Goal: Download file/media

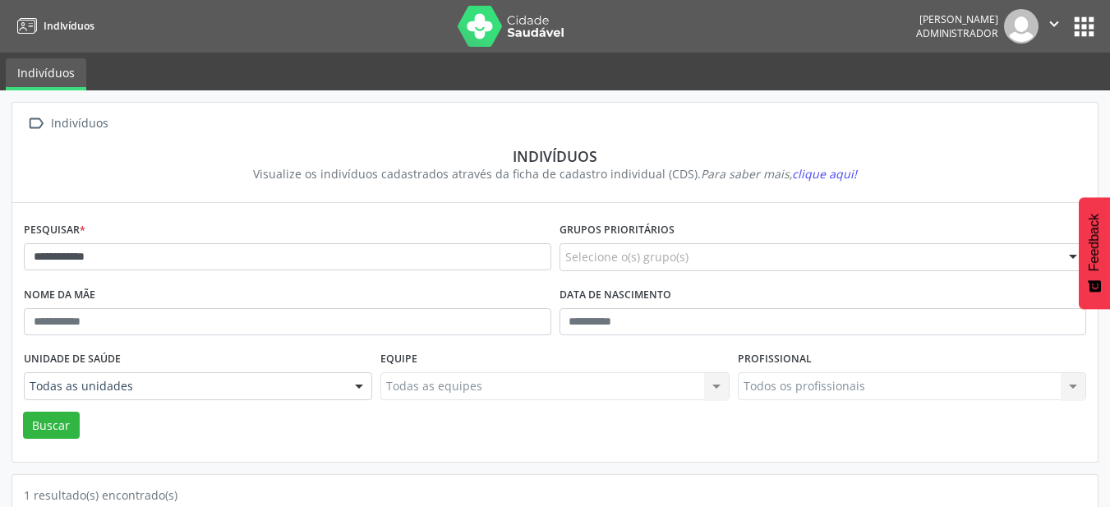
click at [1078, 25] on button "apps" at bounding box center [1083, 26] width 29 height 29
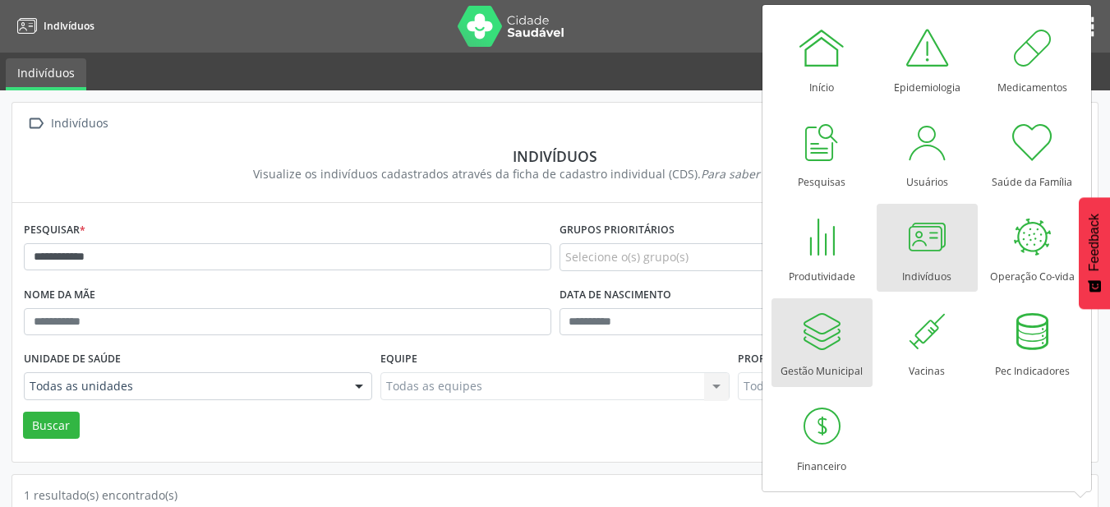
click at [842, 360] on div "Gestão Municipal" at bounding box center [821, 367] width 82 height 22
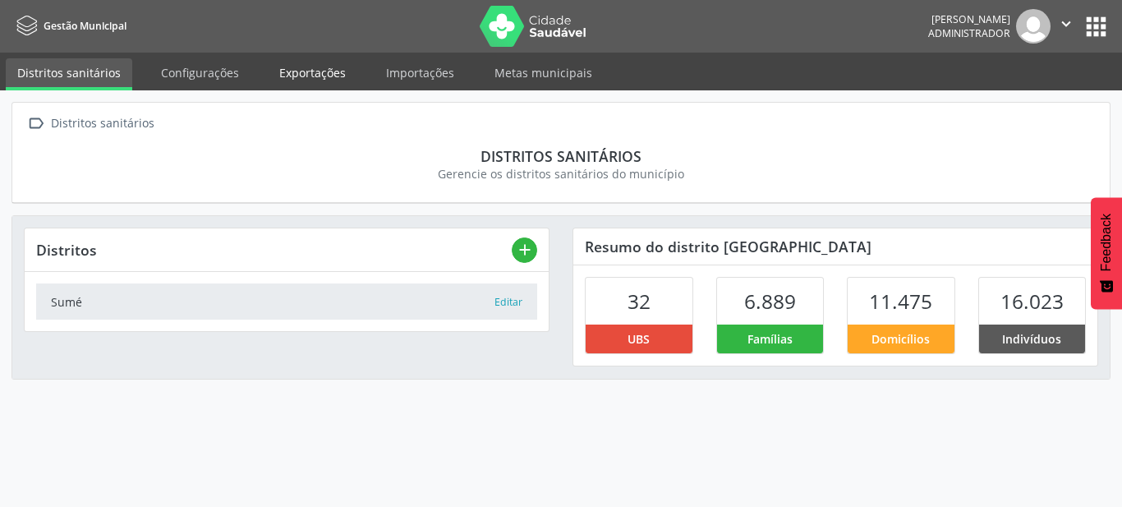
click at [296, 67] on link "Exportações" at bounding box center [313, 72] width 90 height 29
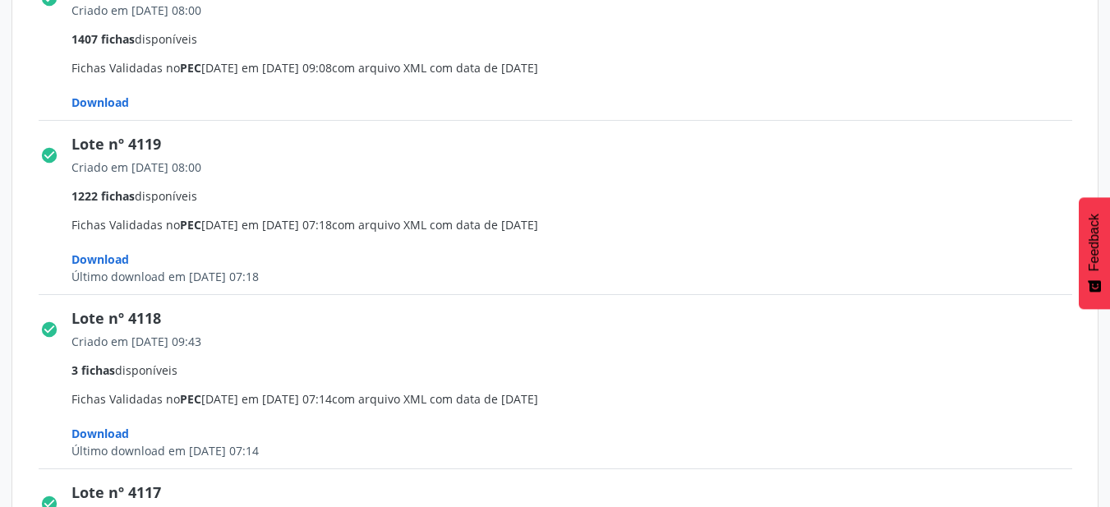
scroll to position [575, 0]
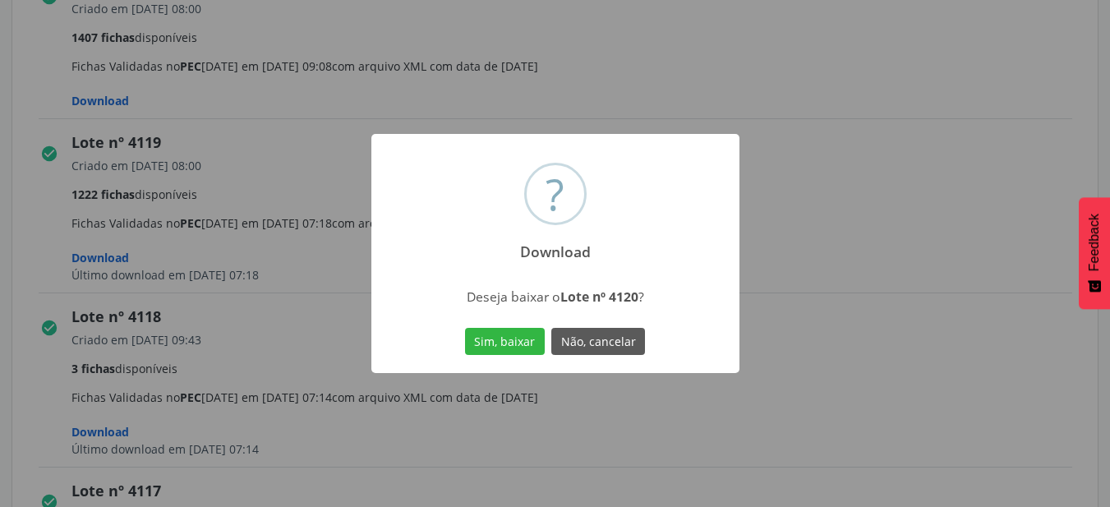
drag, startPoint x: 503, startPoint y: 349, endPoint x: 387, endPoint y: 271, distance: 139.6
click at [502, 349] on button "Sim, baixar" at bounding box center [505, 342] width 80 height 28
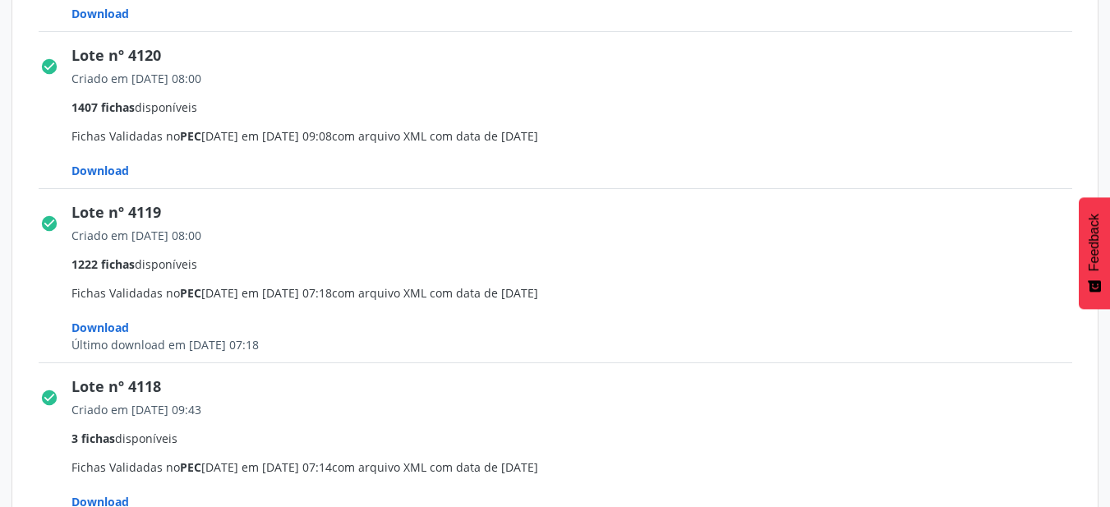
scroll to position [411, 0]
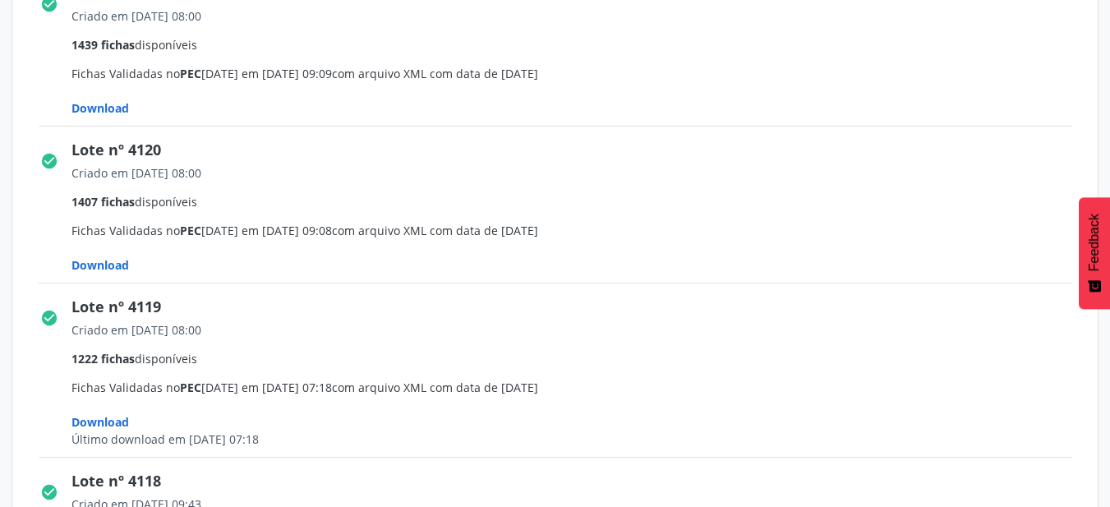
click at [118, 110] on span "Download" at bounding box center [99, 108] width 57 height 16
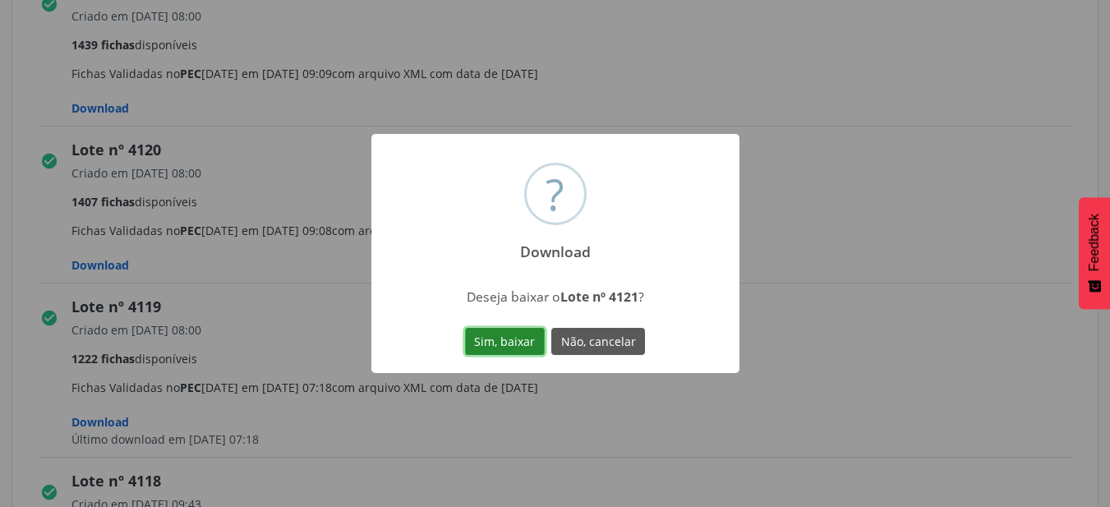
click at [479, 335] on button "Sim, baixar" at bounding box center [505, 342] width 80 height 28
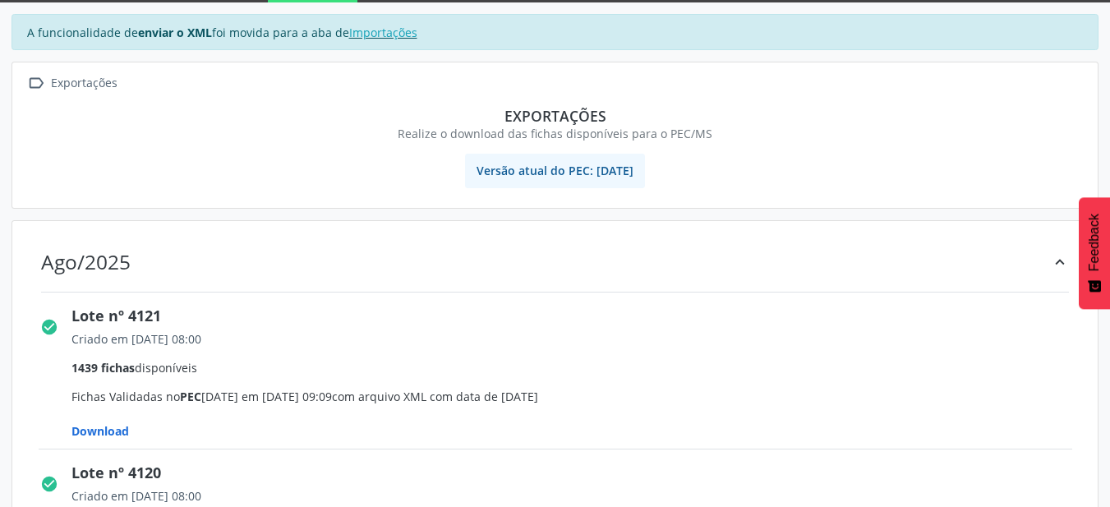
scroll to position [0, 0]
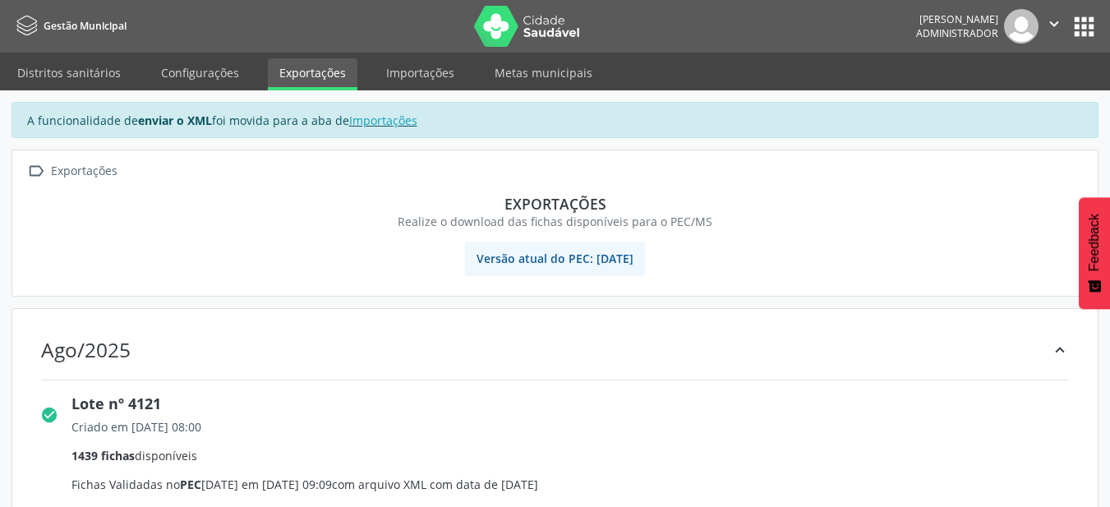
click at [1055, 8] on nav "Gestão Municipal José Marivaldo Leopoldo Administrador  Configurações Sair apps" at bounding box center [555, 26] width 1110 height 53
click at [1051, 30] on icon "" at bounding box center [1054, 24] width 18 height 18
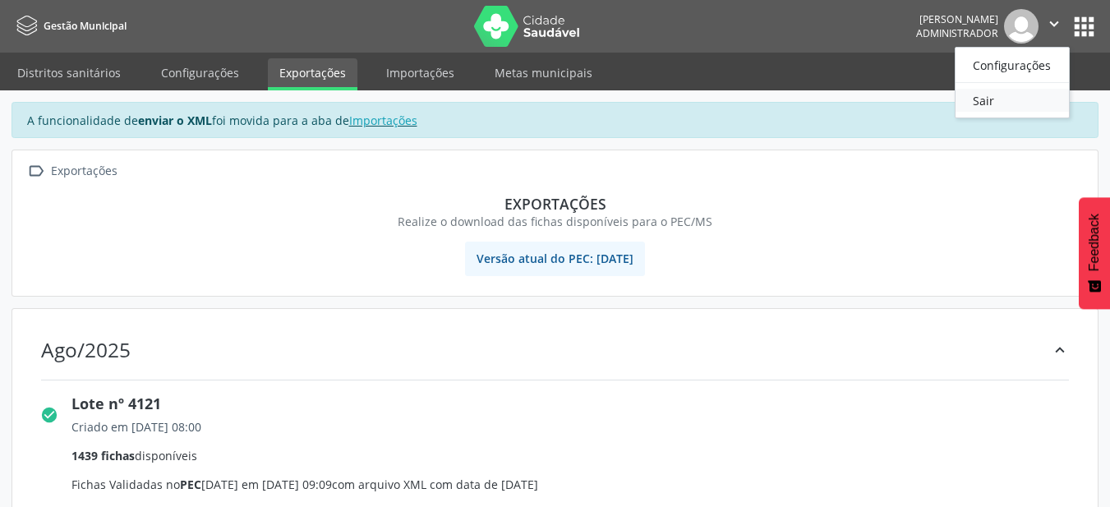
click at [1020, 98] on link "Sair" at bounding box center [1011, 100] width 113 height 23
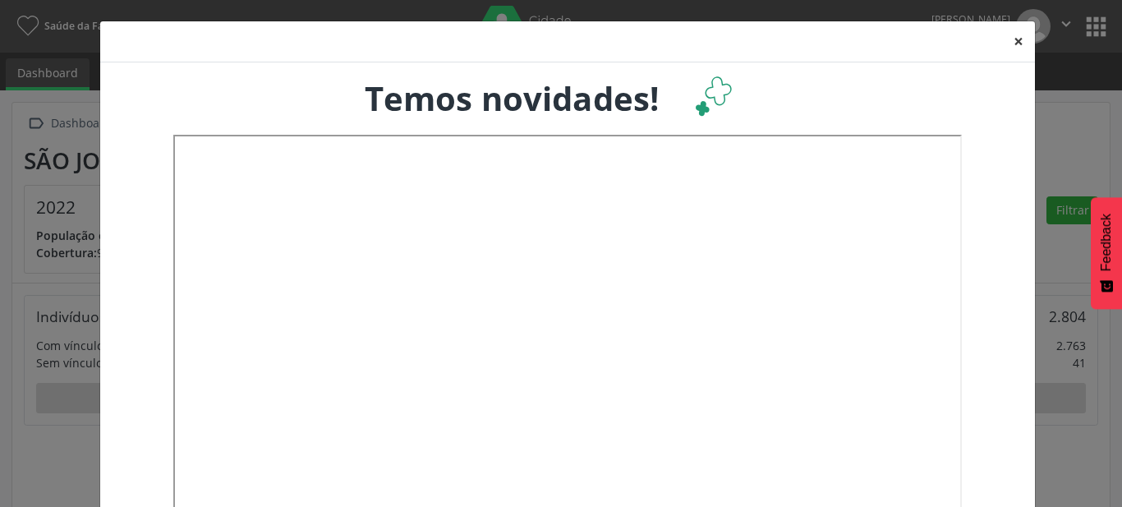
click at [1013, 42] on button "×" at bounding box center [1018, 41] width 33 height 40
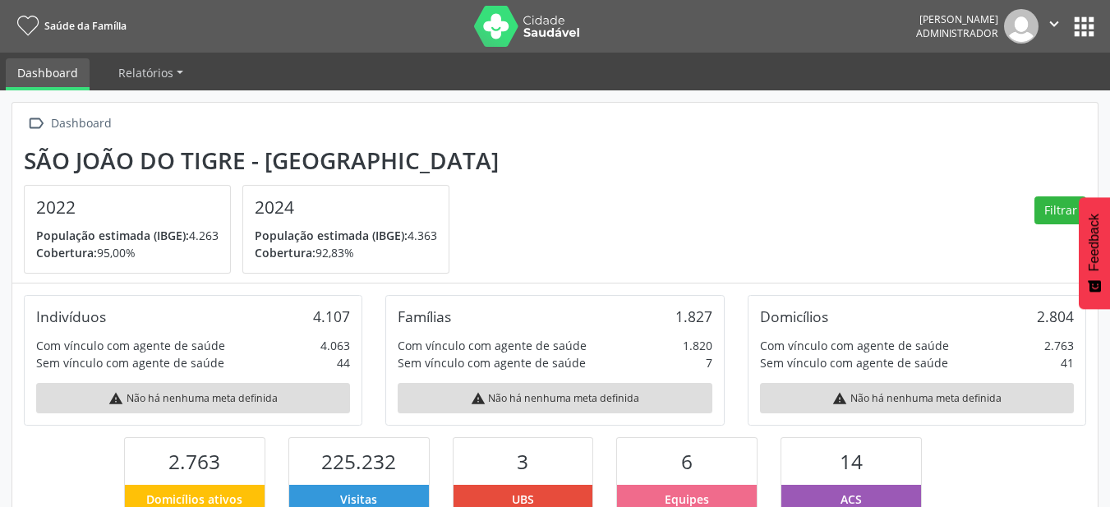
scroll to position [821043, 820954]
click at [1073, 26] on button "apps" at bounding box center [1083, 26] width 29 height 29
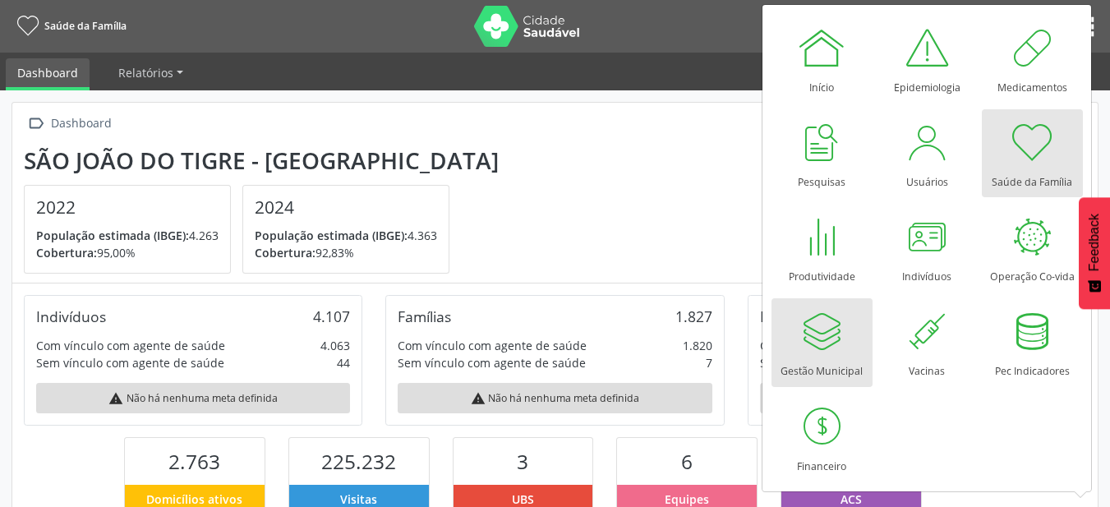
click at [802, 342] on div at bounding box center [821, 330] width 49 height 49
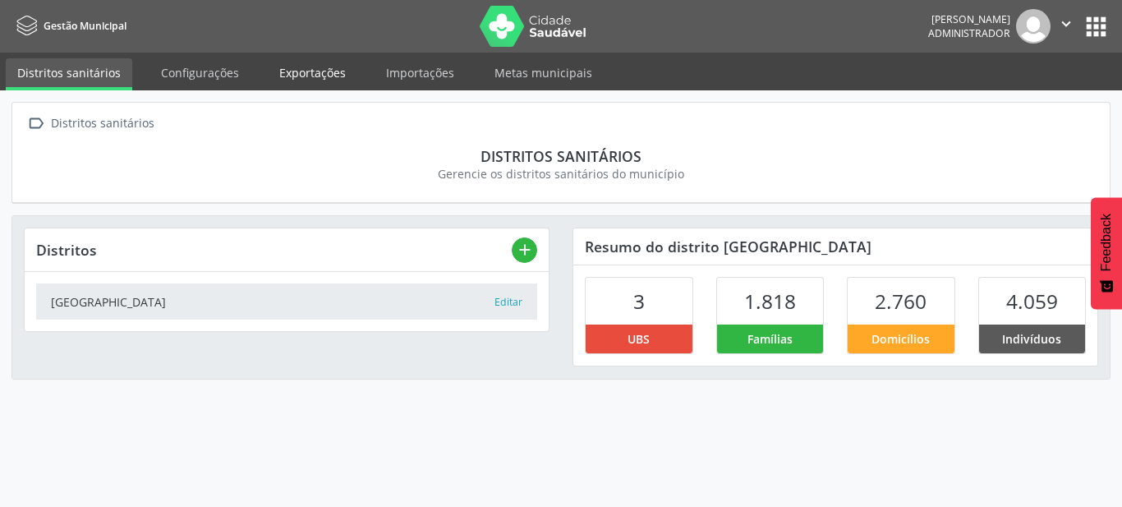
click at [292, 76] on link "Exportações" at bounding box center [313, 72] width 90 height 29
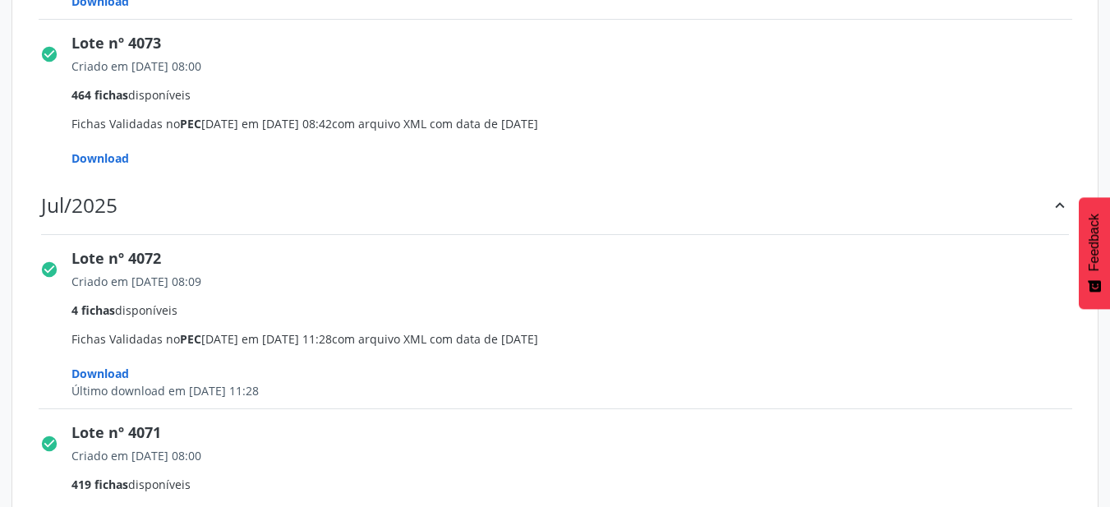
scroll to position [1068, 0]
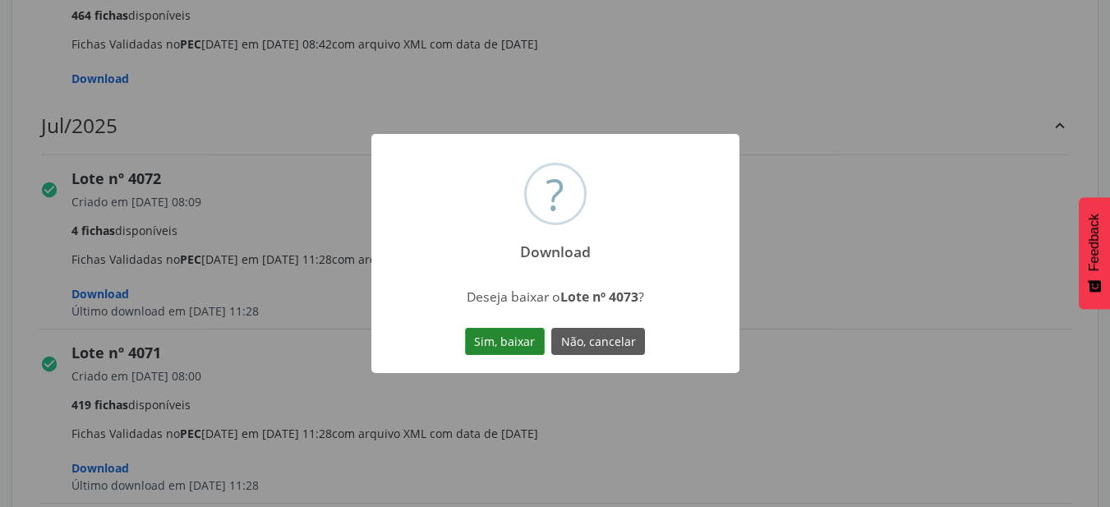
click at [514, 339] on button "Sim, baixar" at bounding box center [505, 342] width 80 height 28
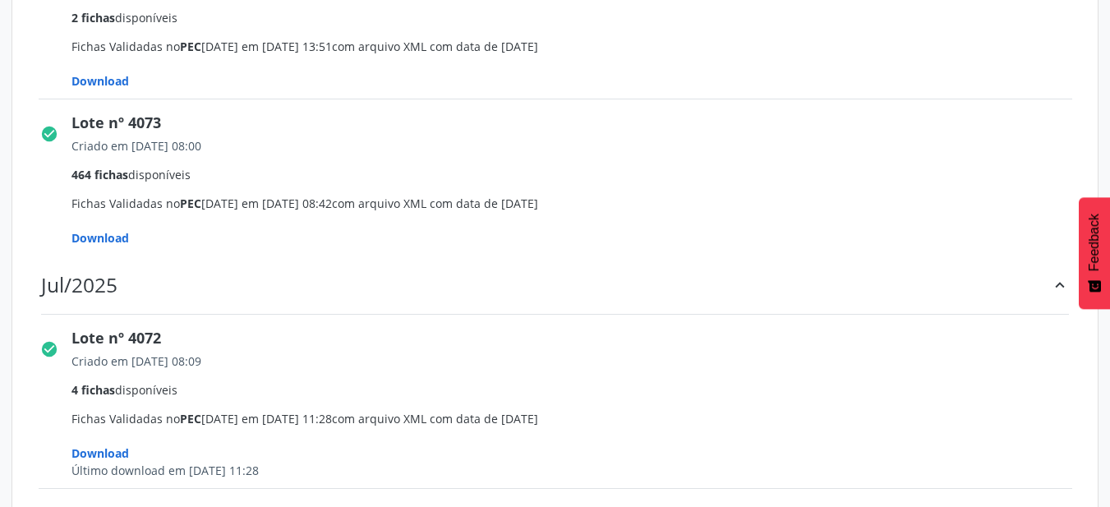
scroll to position [903, 0]
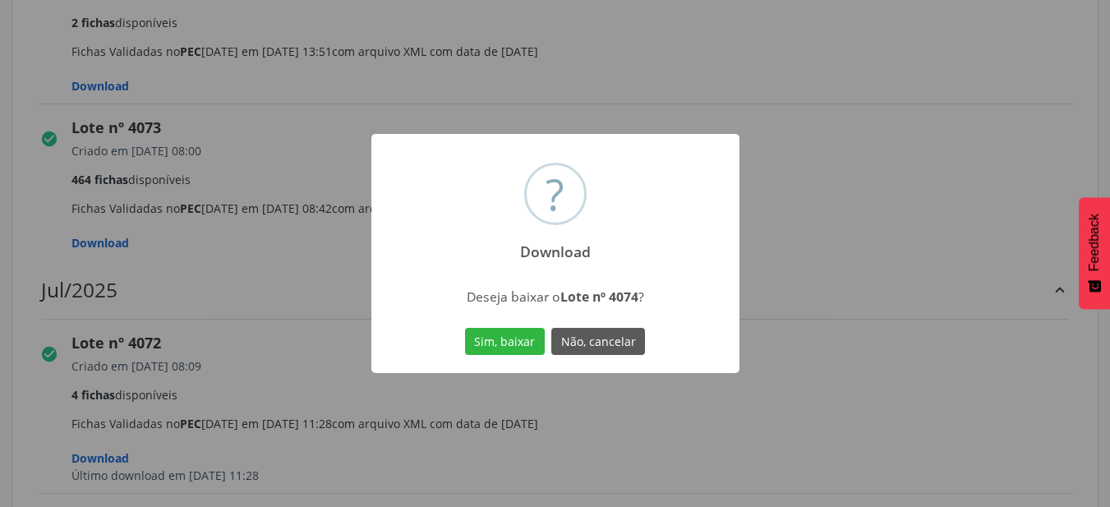
click at [465, 328] on button "Sim, baixar" at bounding box center [505, 342] width 80 height 28
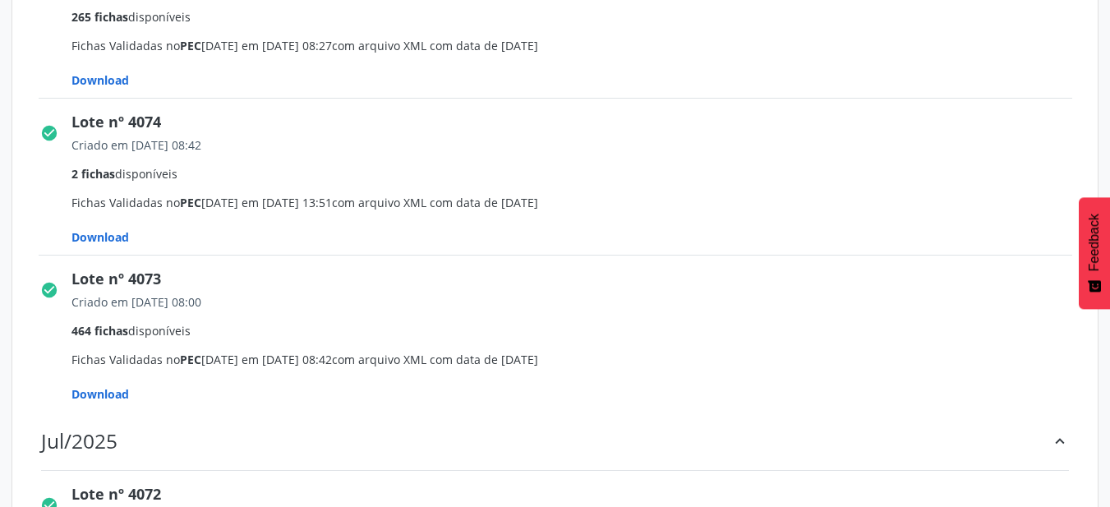
scroll to position [739, 0]
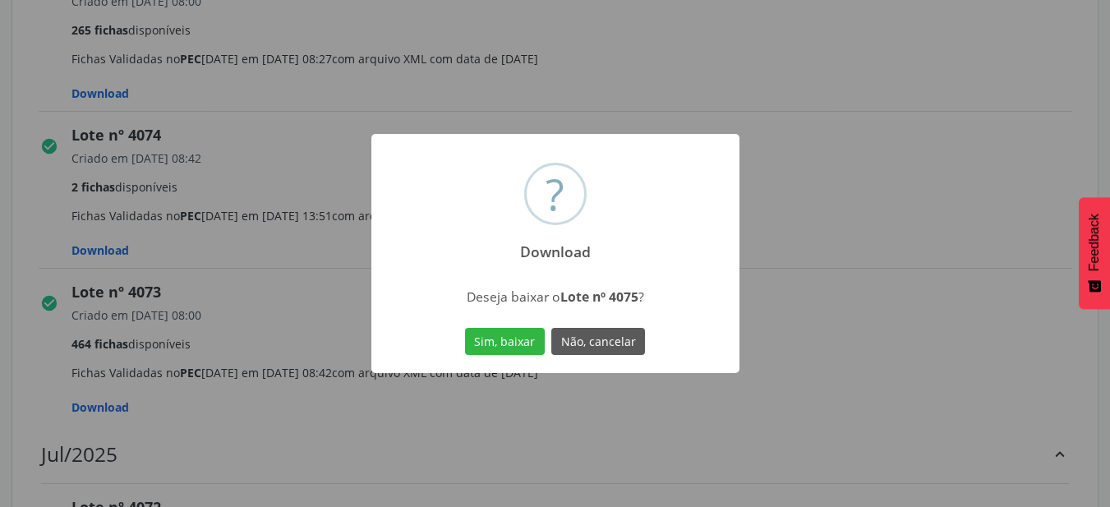
click at [494, 360] on div "? Download × Deseja baixar o Lote nº 4075 ? Sim, baixar Não, cancelar" at bounding box center [555, 254] width 368 height 240
click at [494, 342] on button "Sim, baixar" at bounding box center [505, 342] width 80 height 28
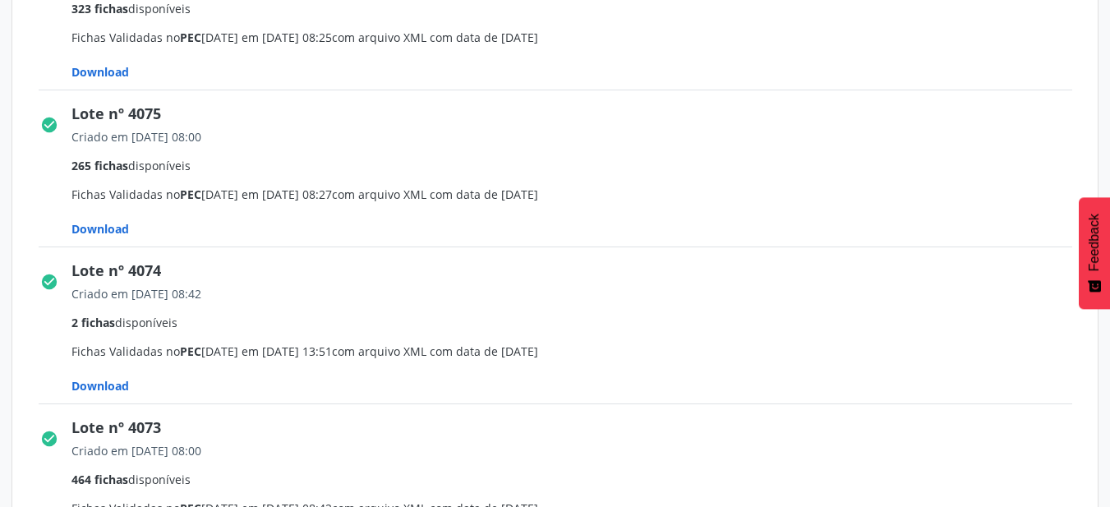
scroll to position [575, 0]
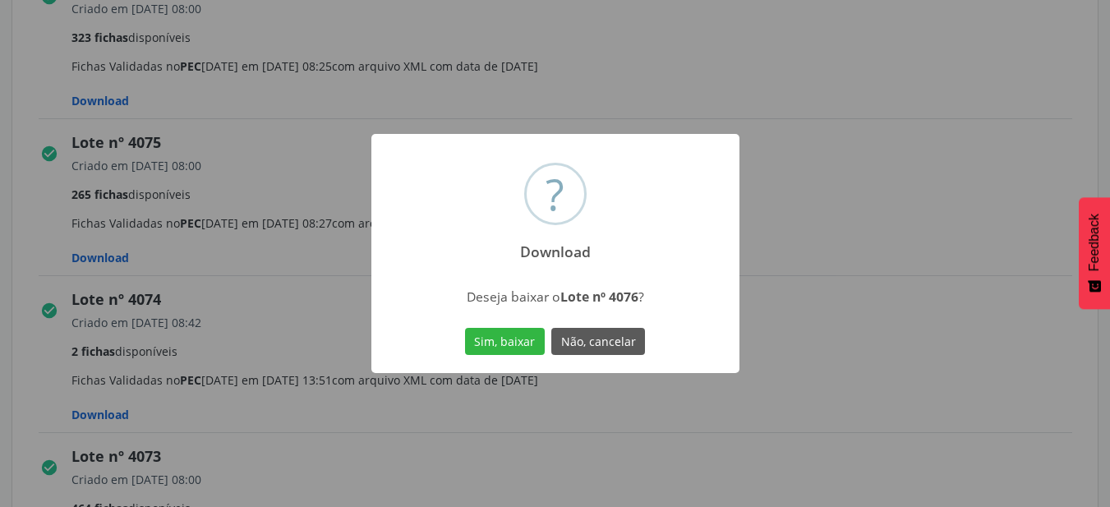
click at [465, 328] on button "Sim, baixar" at bounding box center [505, 342] width 80 height 28
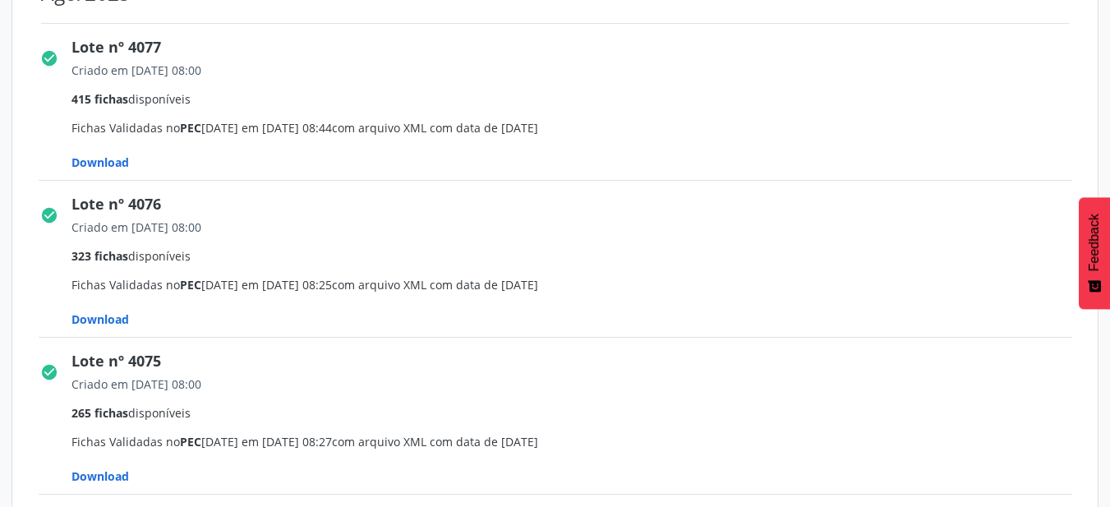
scroll to position [329, 0]
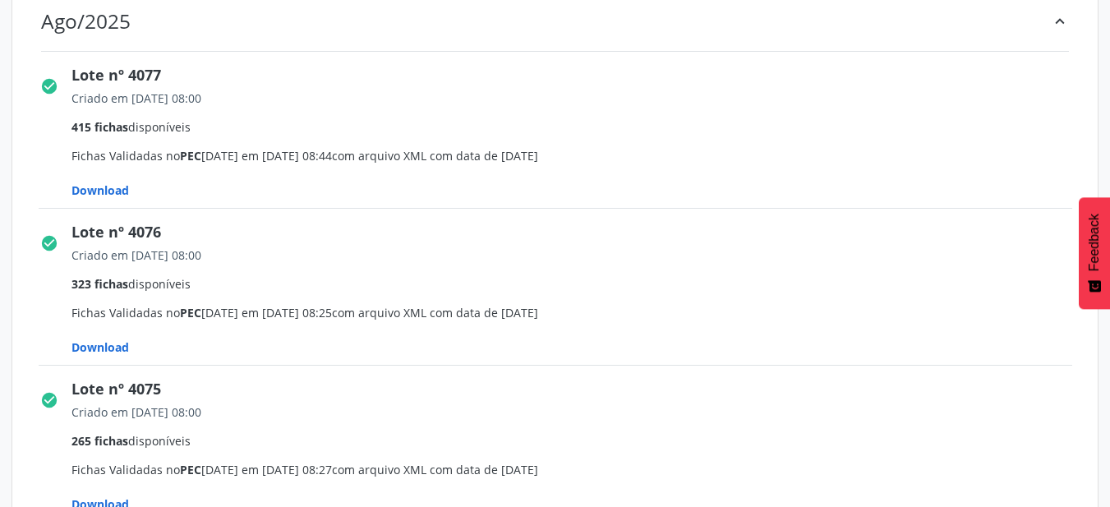
click at [117, 192] on span "Download" at bounding box center [99, 190] width 57 height 16
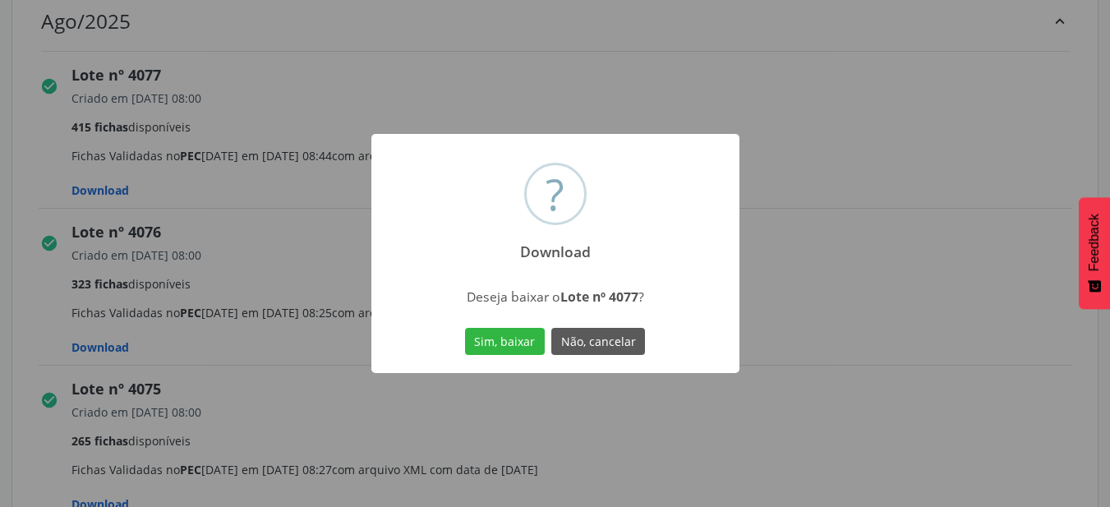
click at [465, 328] on button "Sim, baixar" at bounding box center [505, 342] width 80 height 28
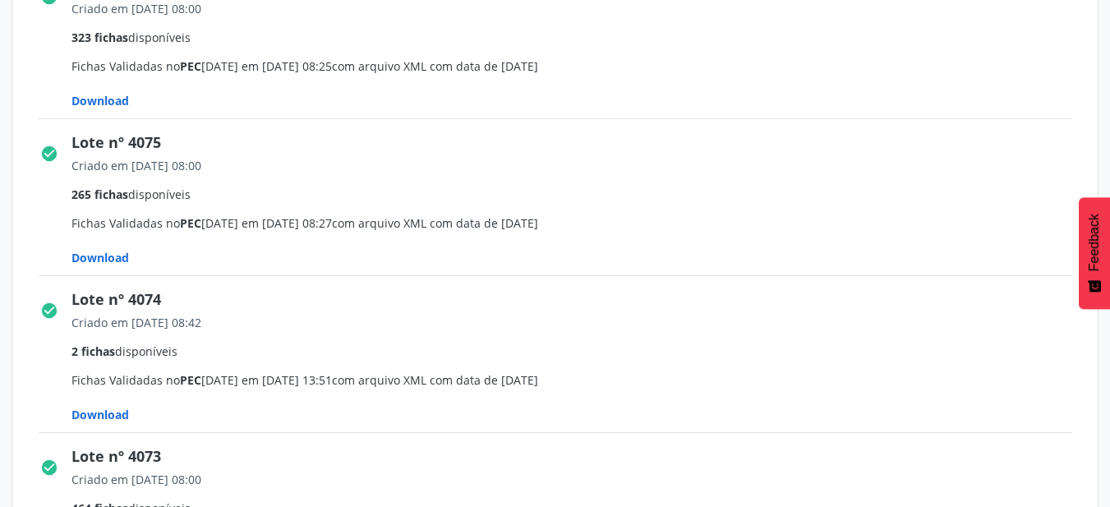
scroll to position [411, 0]
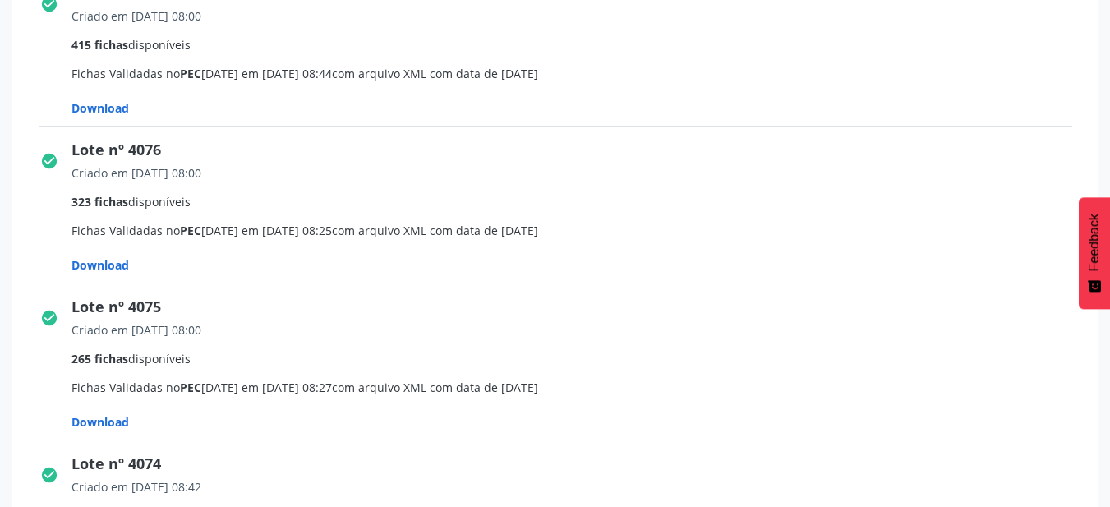
drag, startPoint x: 133, startPoint y: 357, endPoint x: 203, endPoint y: 359, distance: 69.8
click at [203, 53] on div "265 fichas disponíveis" at bounding box center [577, 44] width 1012 height 17
drag, startPoint x: 75, startPoint y: 49, endPoint x: 445, endPoint y: 47, distance: 370.4
click at [445, 47] on div "415 fichas disponíveis" at bounding box center [577, 44] width 1012 height 17
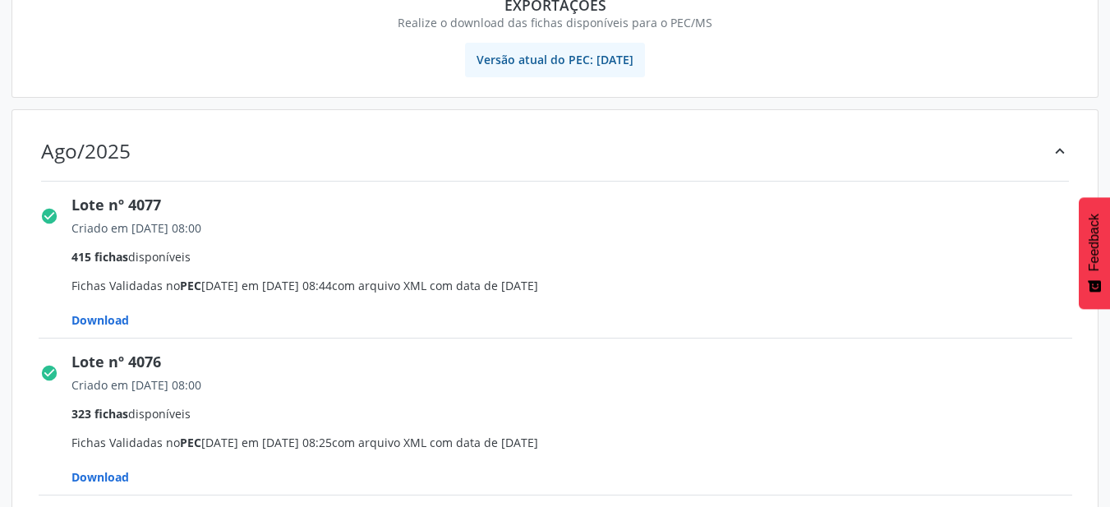
scroll to position [164, 0]
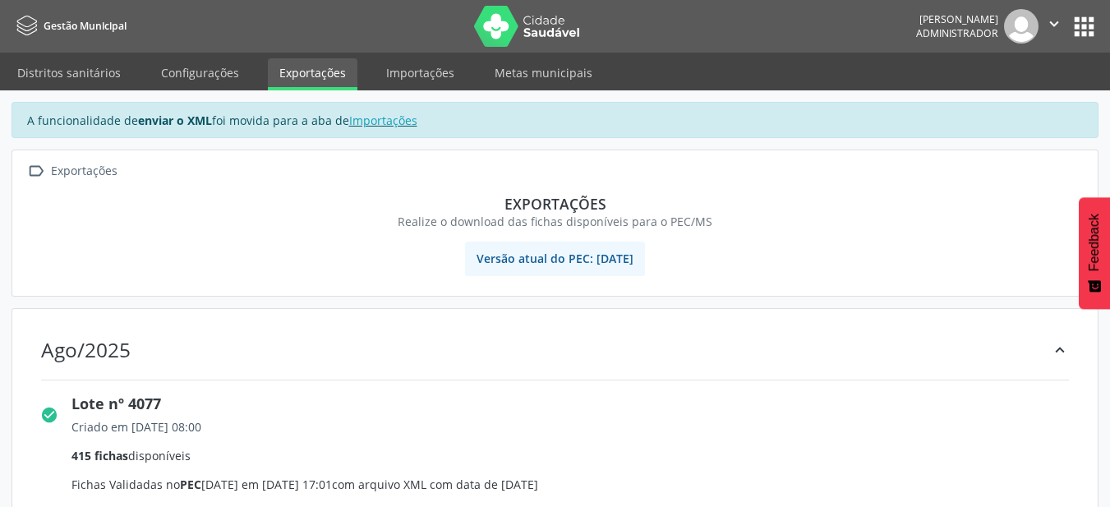
click at [1051, 26] on icon "" at bounding box center [1054, 24] width 18 height 18
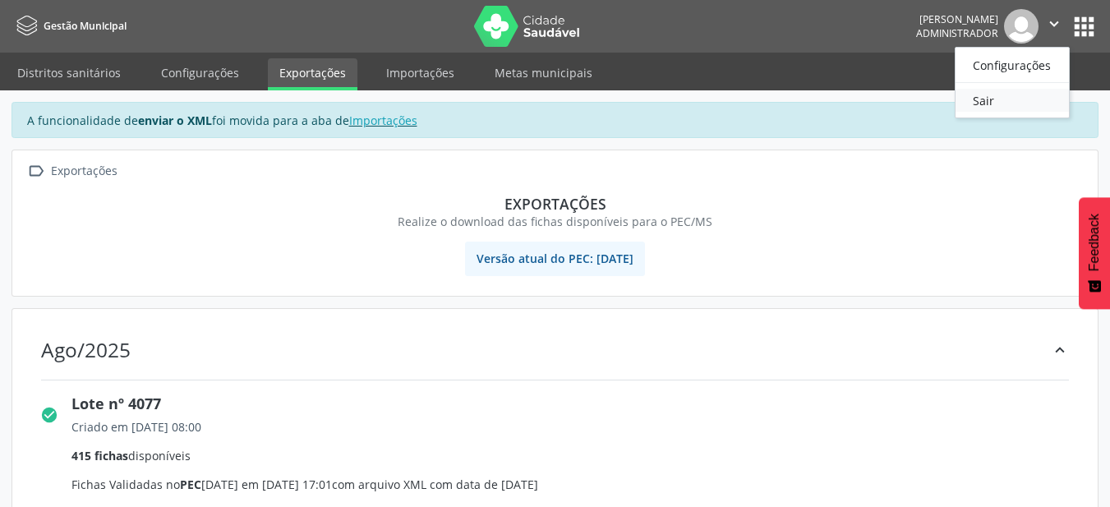
click at [988, 108] on link "Sair" at bounding box center [1011, 100] width 113 height 23
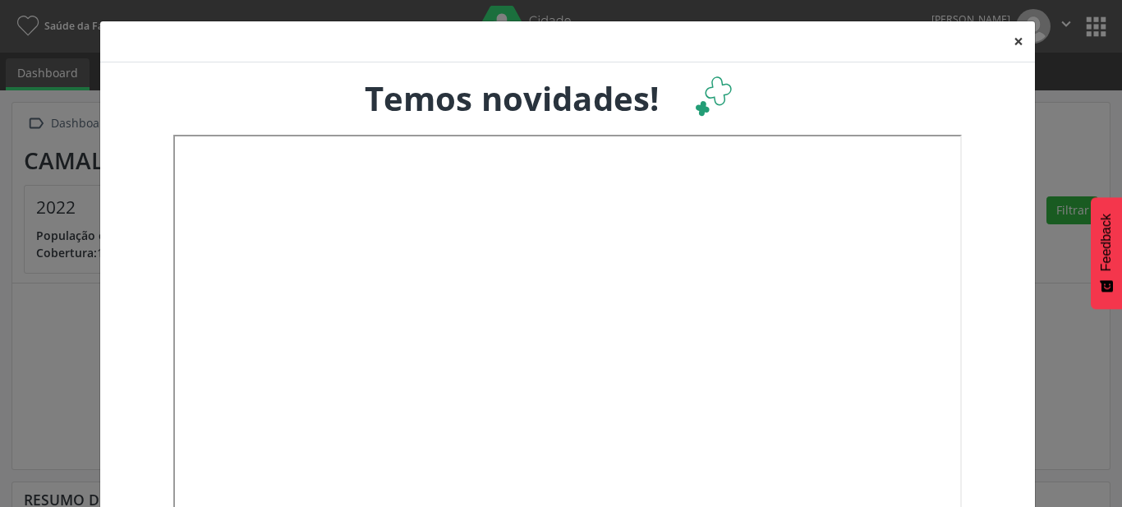
click at [1008, 43] on button "×" at bounding box center [1018, 41] width 33 height 40
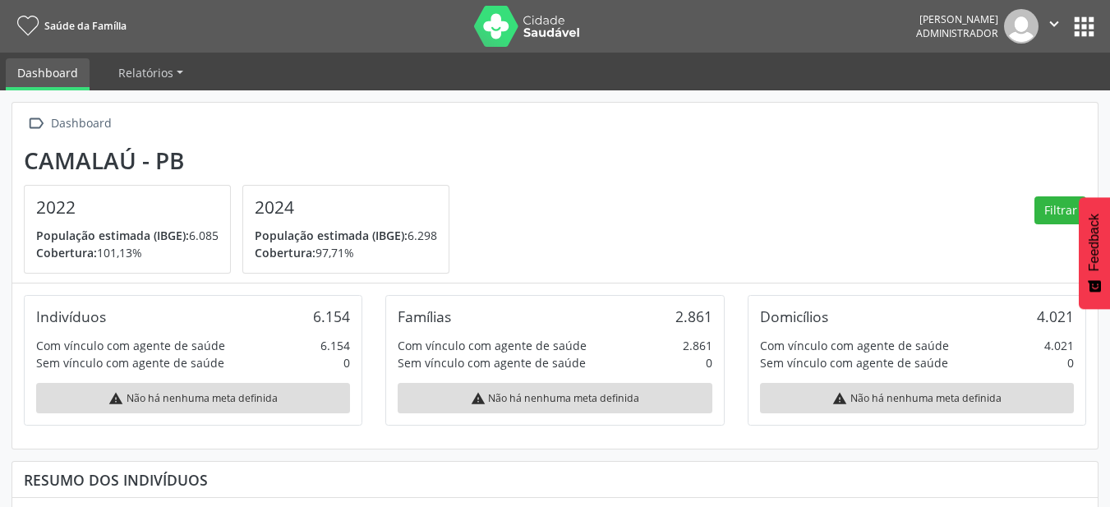
click at [1085, 28] on button "apps" at bounding box center [1083, 26] width 29 height 29
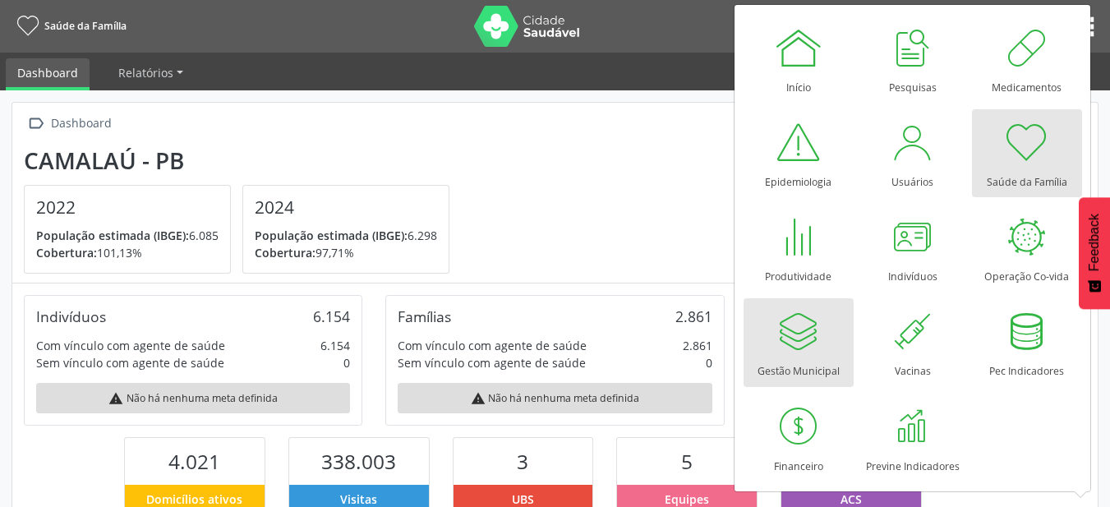
click at [833, 352] on link "Gestão Municipal" at bounding box center [798, 342] width 110 height 88
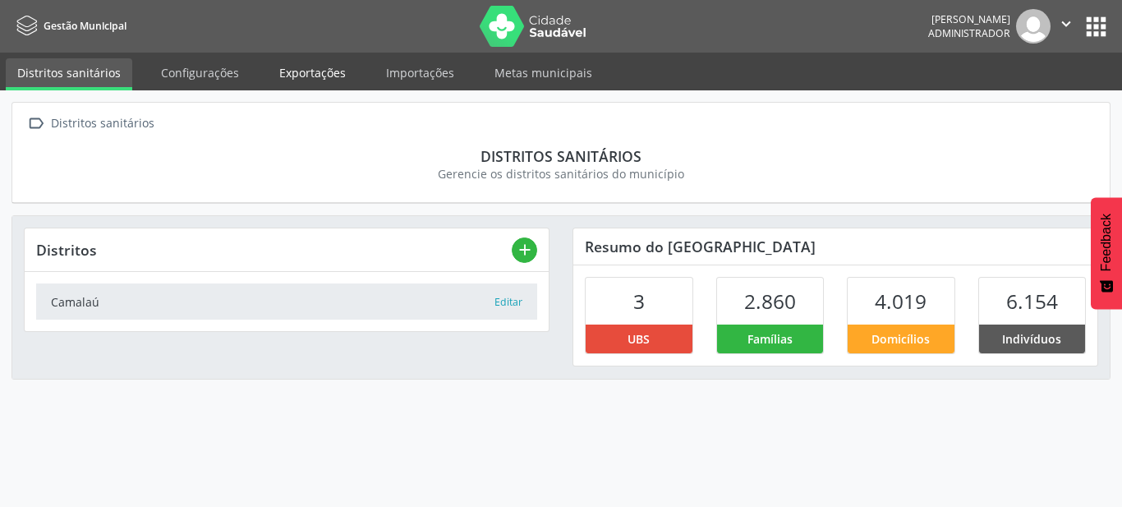
click at [303, 76] on link "Exportações" at bounding box center [313, 72] width 90 height 29
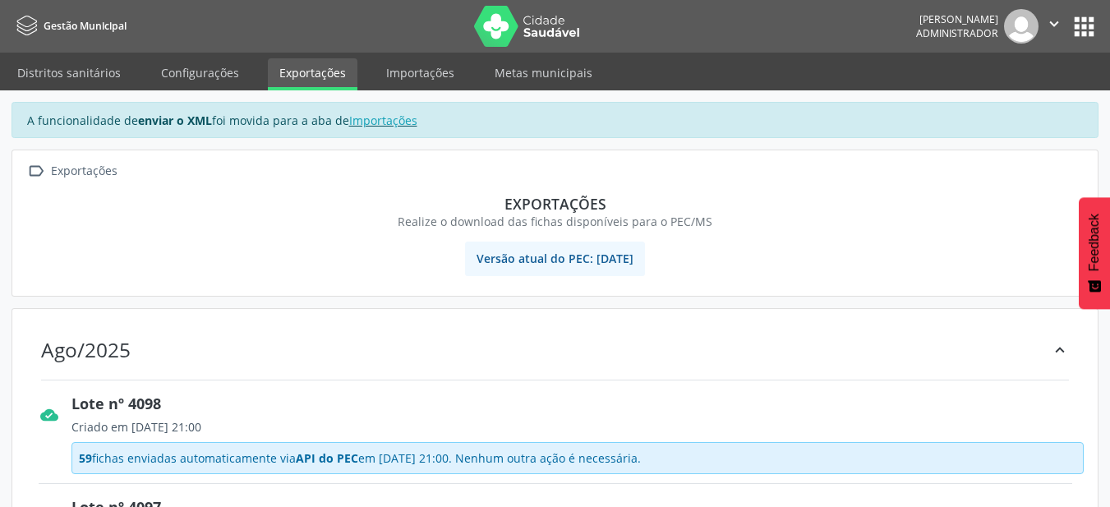
click at [1050, 24] on icon "" at bounding box center [1054, 24] width 18 height 18
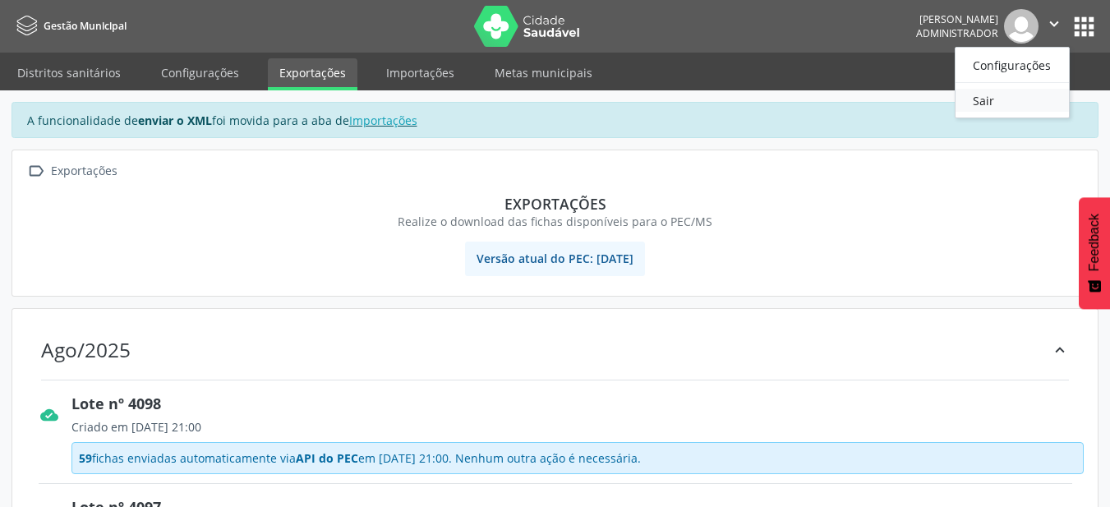
click at [1025, 110] on link "Sair" at bounding box center [1011, 100] width 113 height 23
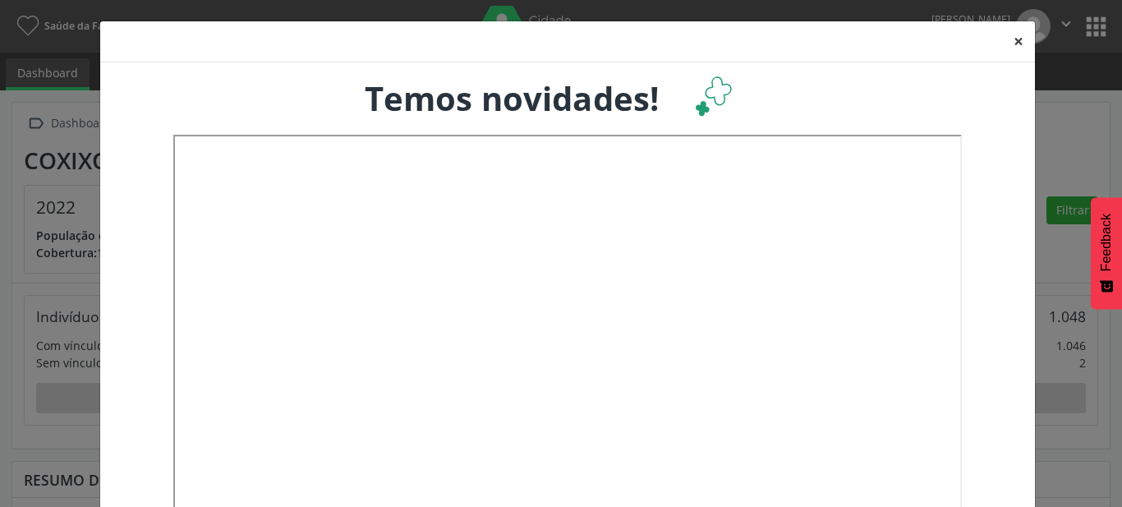
click at [1004, 41] on button "×" at bounding box center [1018, 41] width 33 height 40
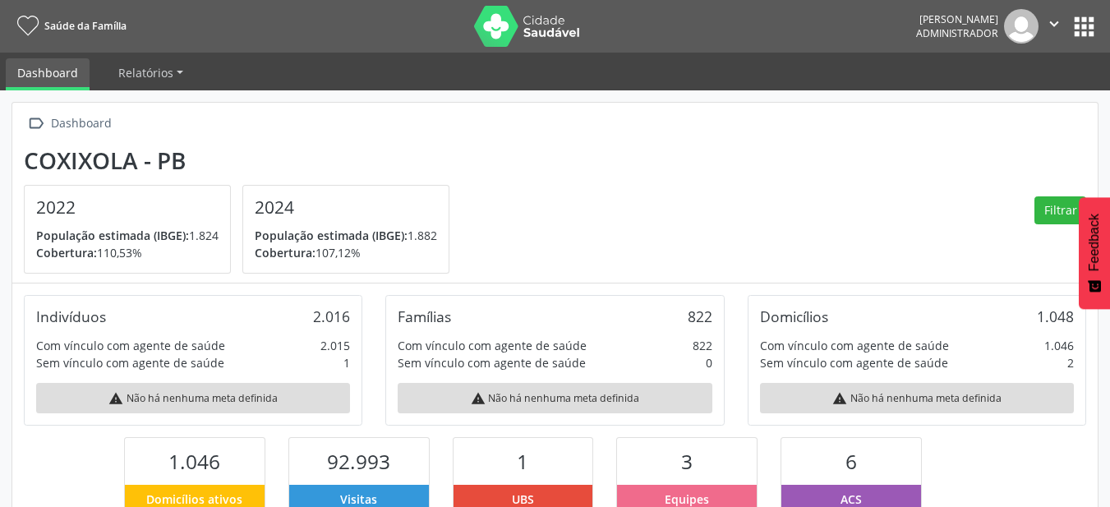
scroll to position [273, 362]
click at [1076, 25] on button "apps" at bounding box center [1083, 26] width 29 height 29
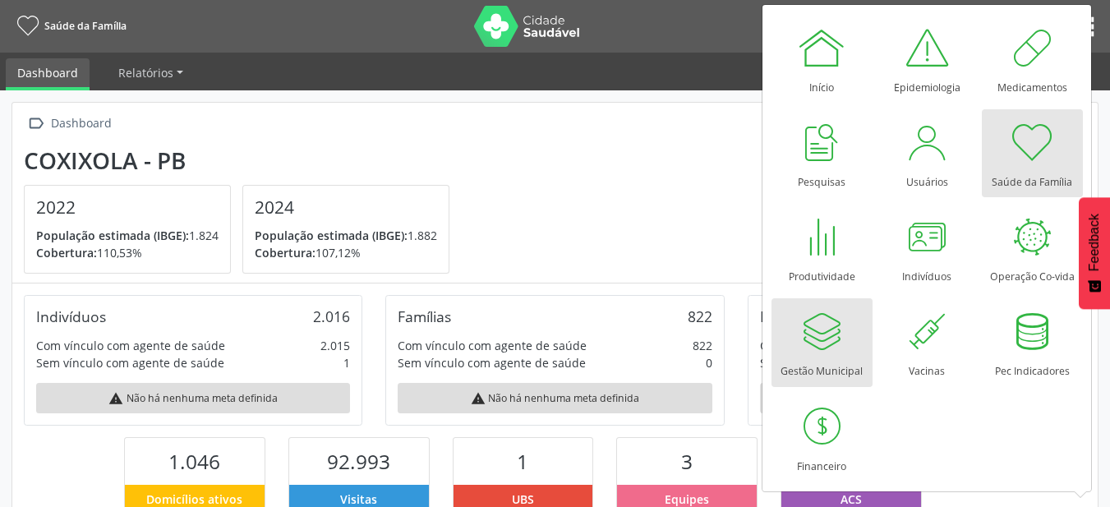
click at [811, 363] on div "Gestão Municipal" at bounding box center [821, 367] width 82 height 22
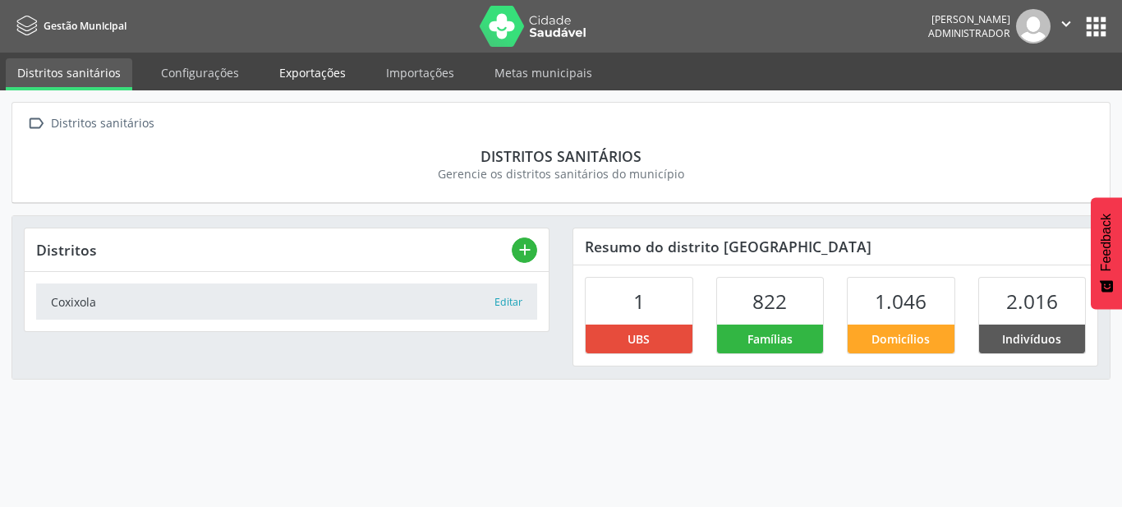
click at [278, 77] on link "Exportações" at bounding box center [313, 72] width 90 height 29
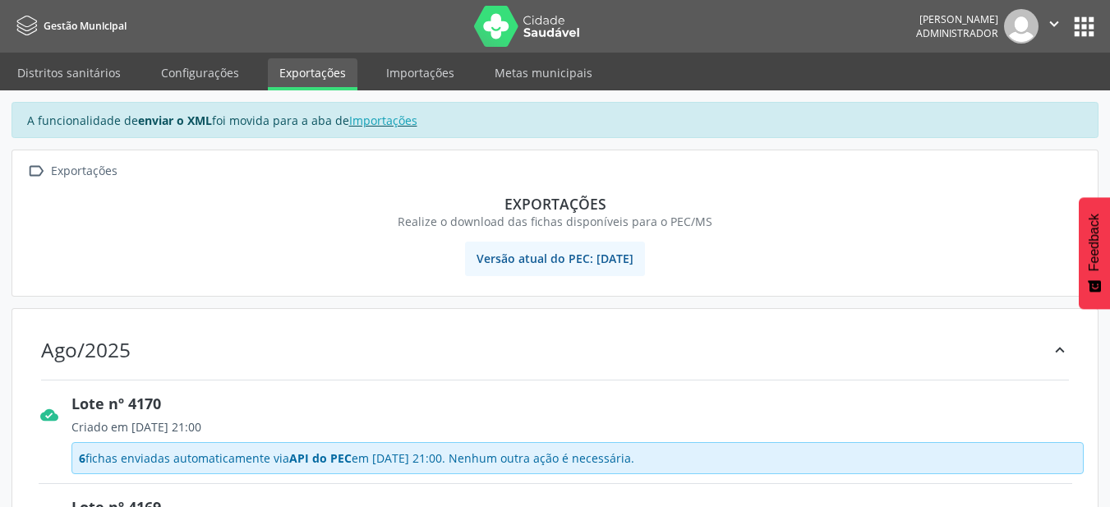
click at [1050, 34] on button "" at bounding box center [1053, 26] width 31 height 34
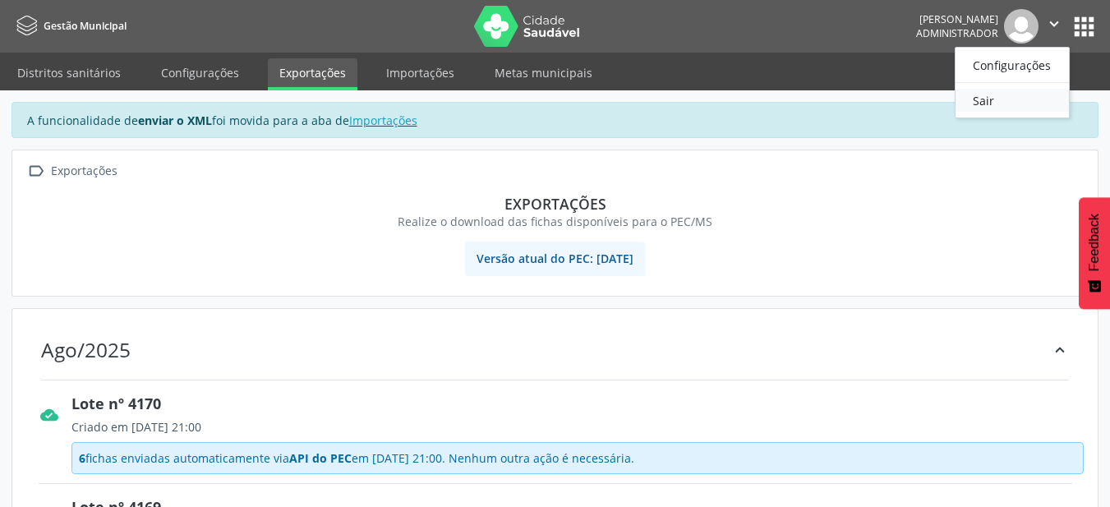
click at [1004, 94] on link "Sair" at bounding box center [1011, 100] width 113 height 23
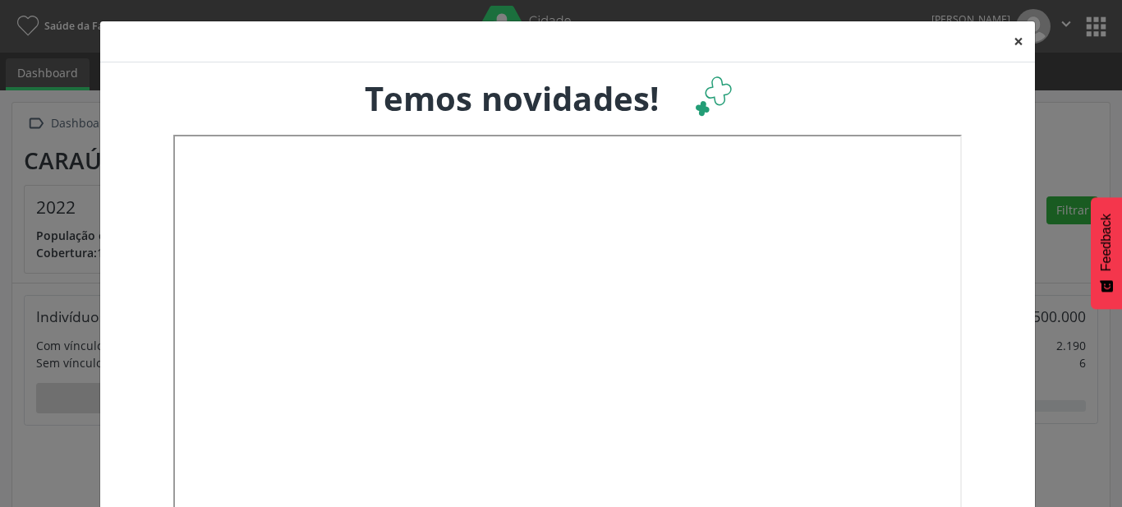
click at [1005, 40] on button "×" at bounding box center [1018, 41] width 33 height 40
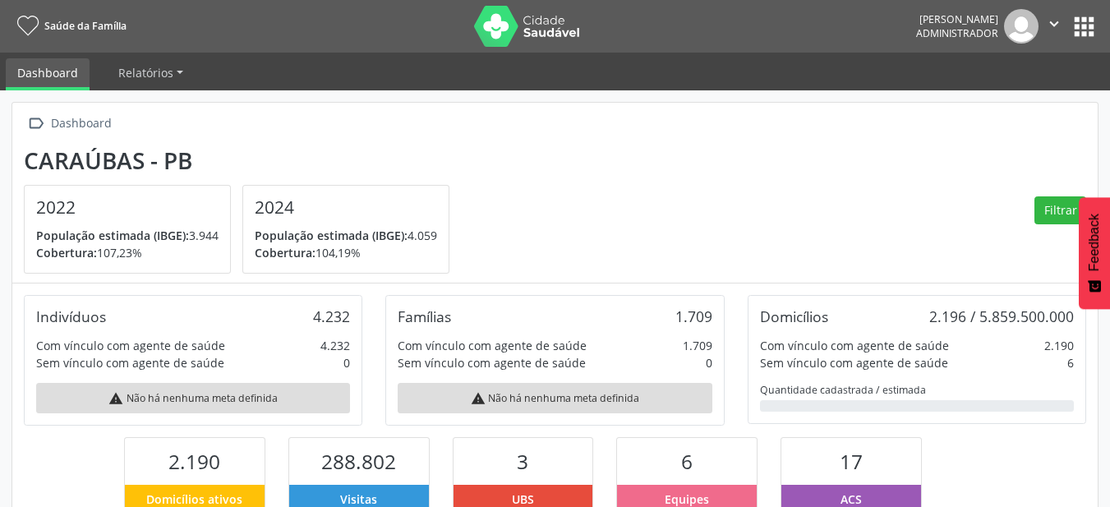
click at [1079, 34] on button "apps" at bounding box center [1083, 26] width 29 height 29
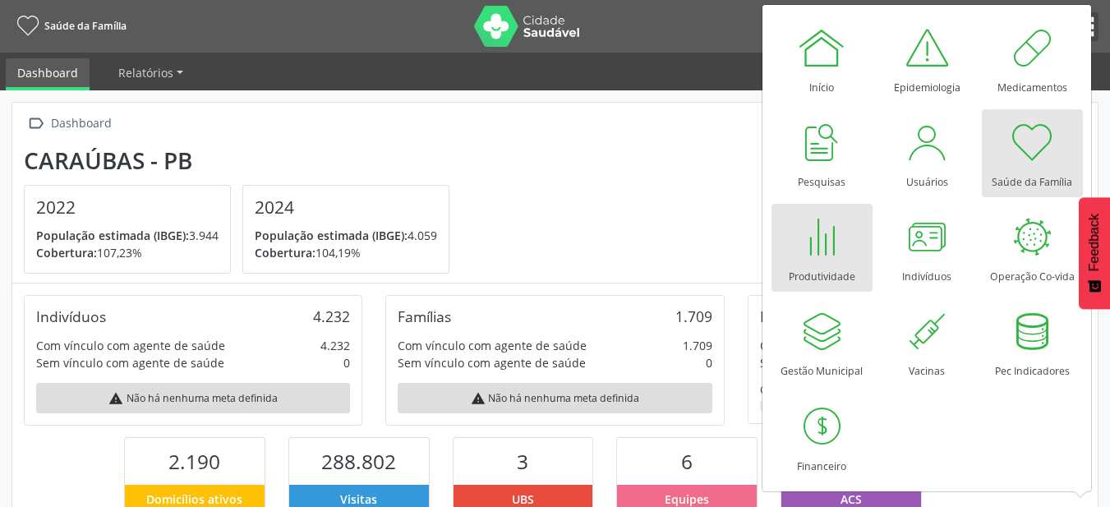
scroll to position [273, 362]
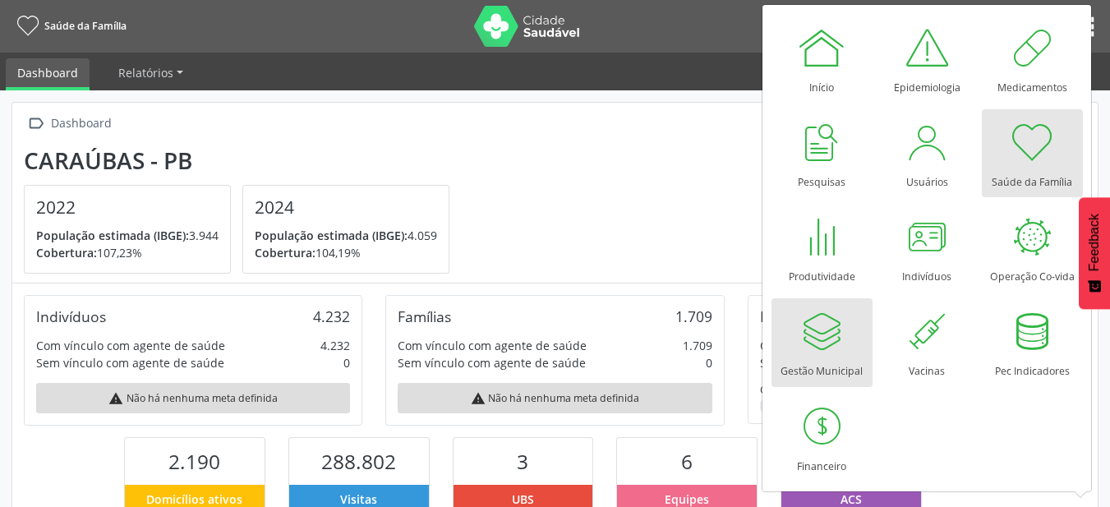
click at [830, 351] on div at bounding box center [821, 330] width 49 height 49
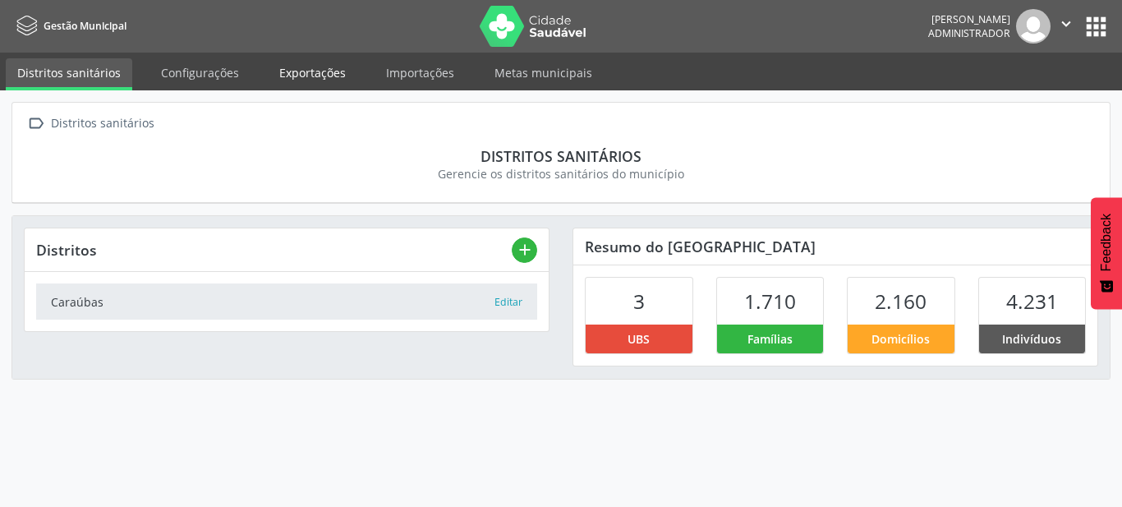
click at [321, 74] on link "Exportações" at bounding box center [313, 72] width 90 height 29
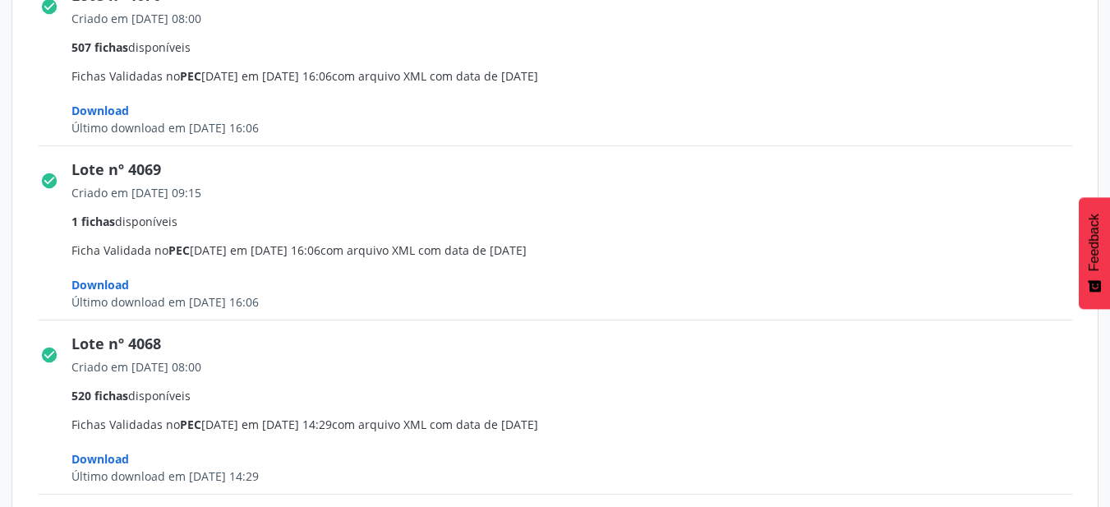
scroll to position [2526, 0]
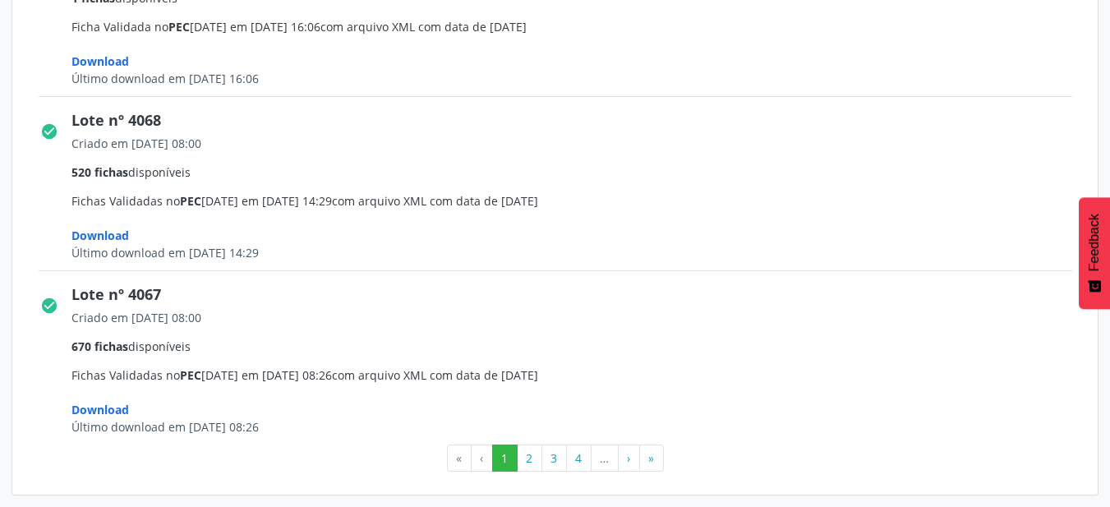
drag, startPoint x: 209, startPoint y: 251, endPoint x: 270, endPoint y: 252, distance: 61.6
drag, startPoint x: 195, startPoint y: 76, endPoint x: 334, endPoint y: 85, distance: 140.0
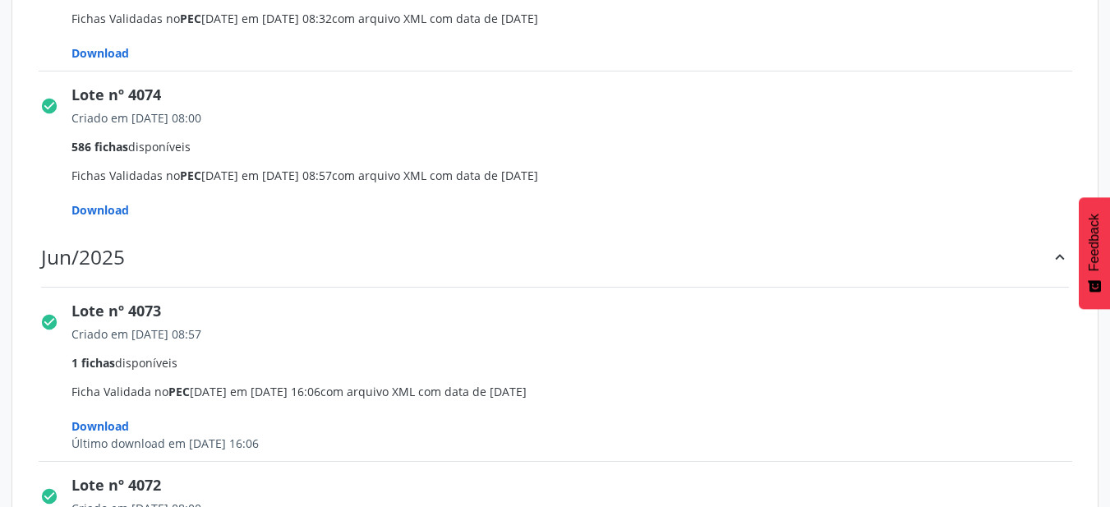
scroll to position [1459, 0]
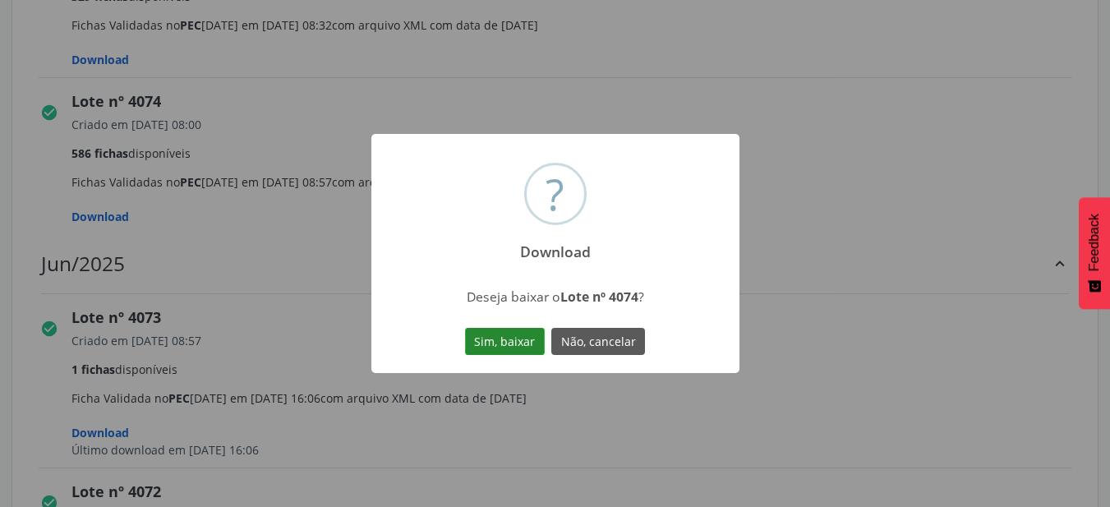
click at [494, 347] on button "Sim, baixar" at bounding box center [505, 342] width 80 height 28
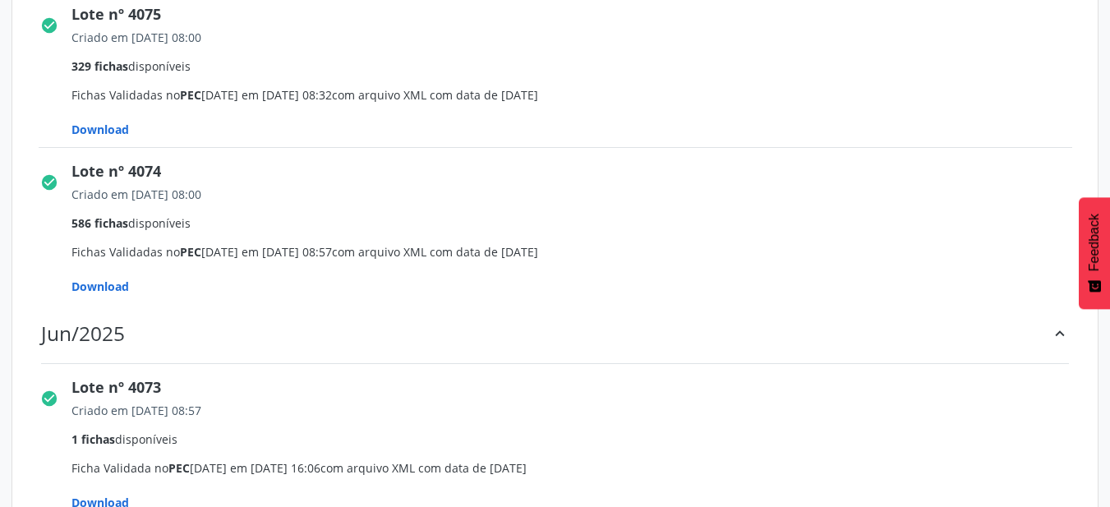
scroll to position [1294, 0]
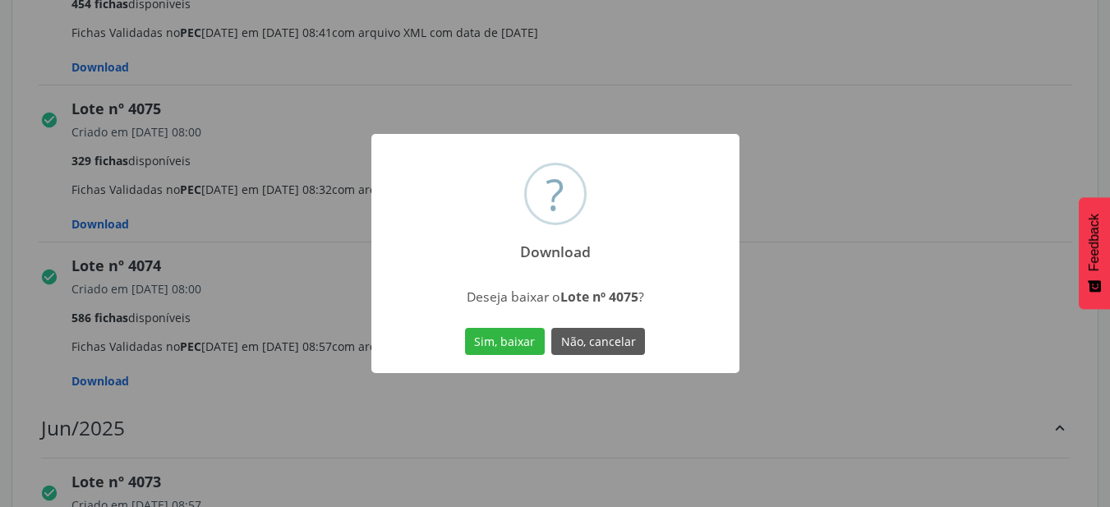
click at [465, 328] on button "Sim, baixar" at bounding box center [505, 342] width 80 height 28
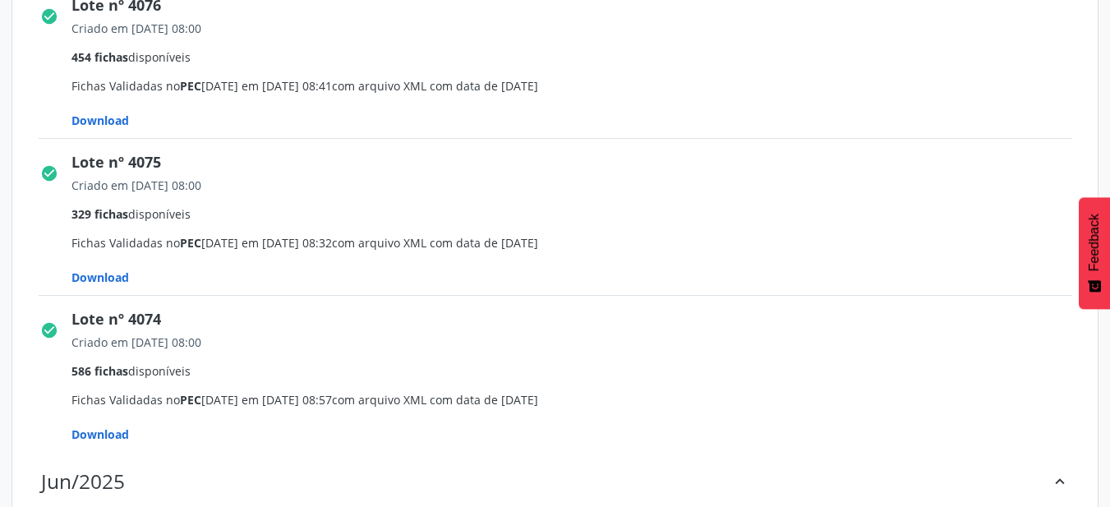
scroll to position [1212, 0]
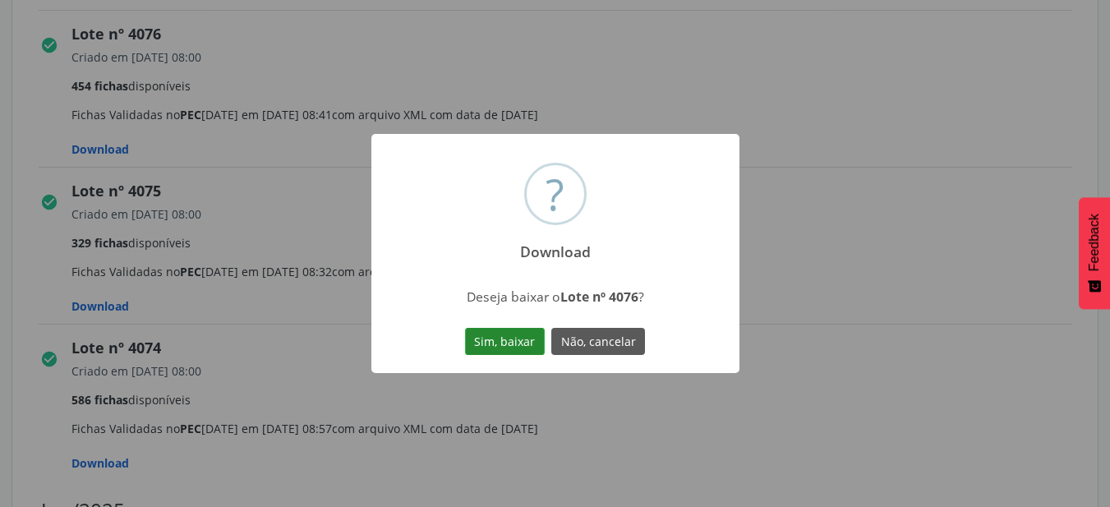
click at [497, 337] on button "Sim, baixar" at bounding box center [505, 342] width 80 height 28
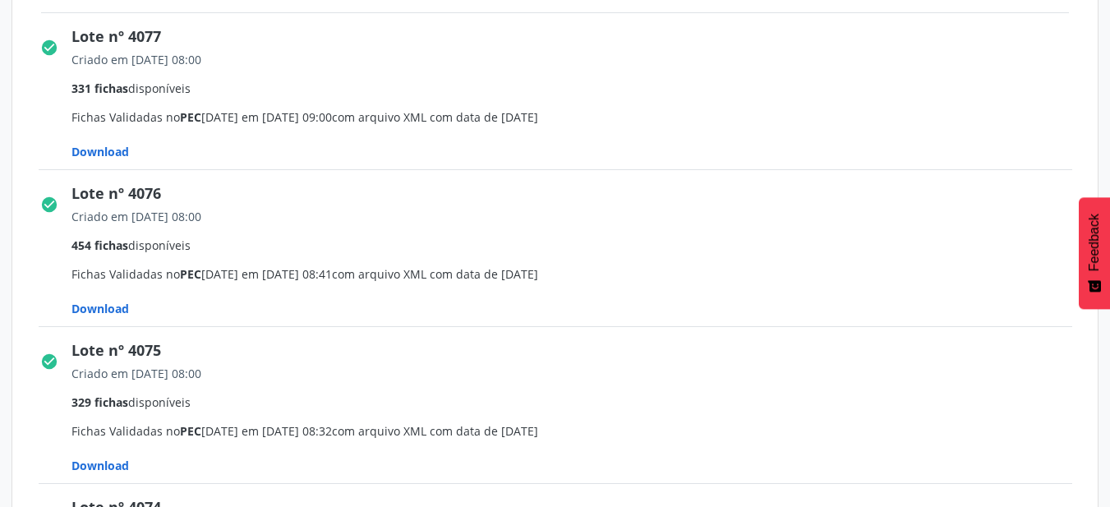
scroll to position [1048, 0]
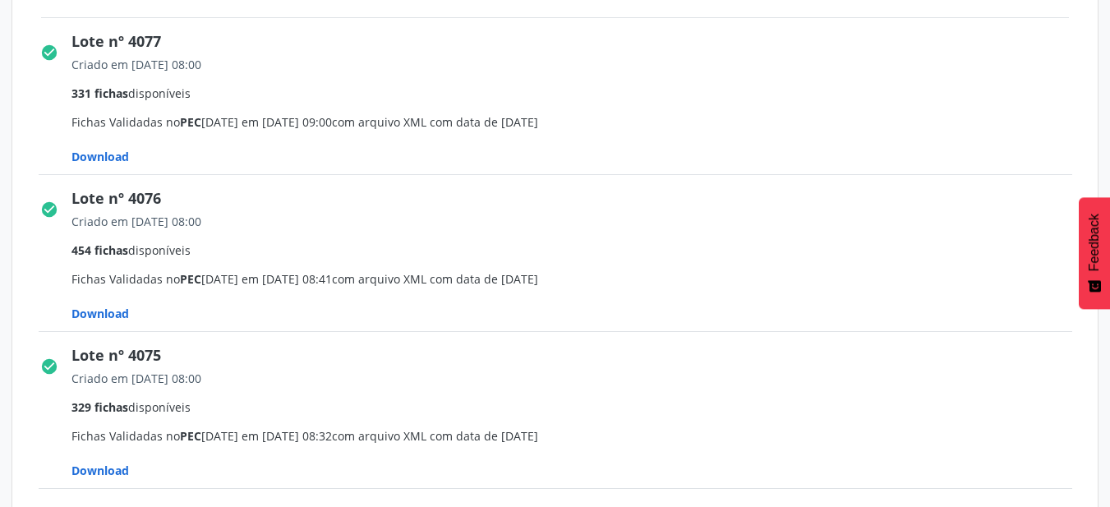
click at [121, 158] on span "Download" at bounding box center [99, 157] width 57 height 16
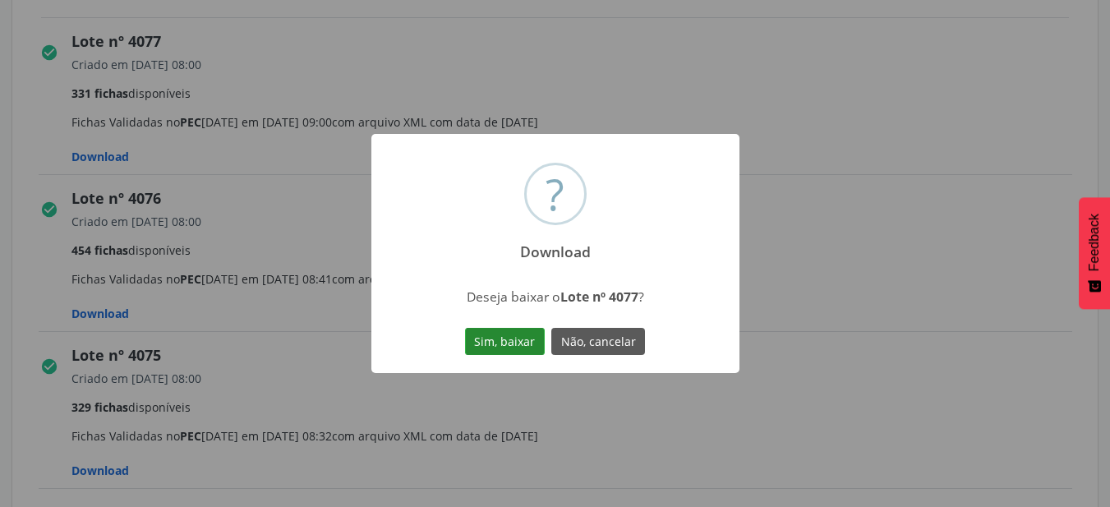
click at [531, 346] on button "Sim, baixar" at bounding box center [505, 342] width 80 height 28
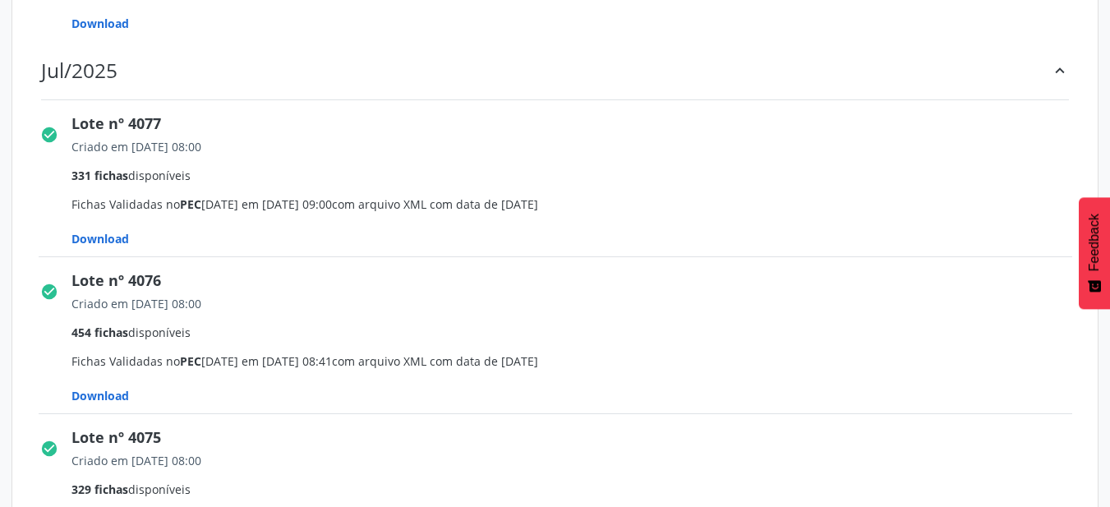
scroll to position [884, 0]
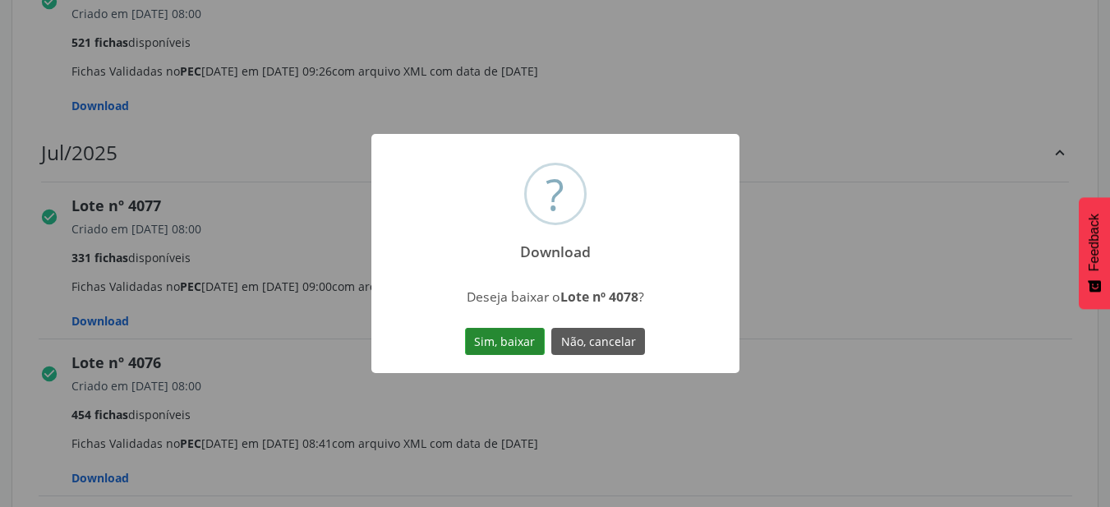
click at [477, 338] on button "Sim, baixar" at bounding box center [505, 342] width 80 height 28
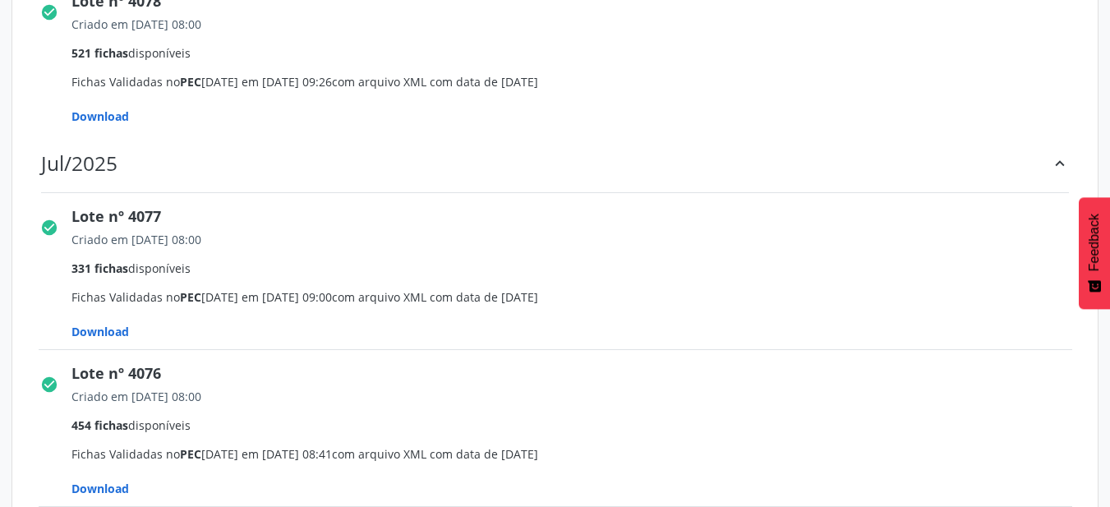
scroll to position [719, 0]
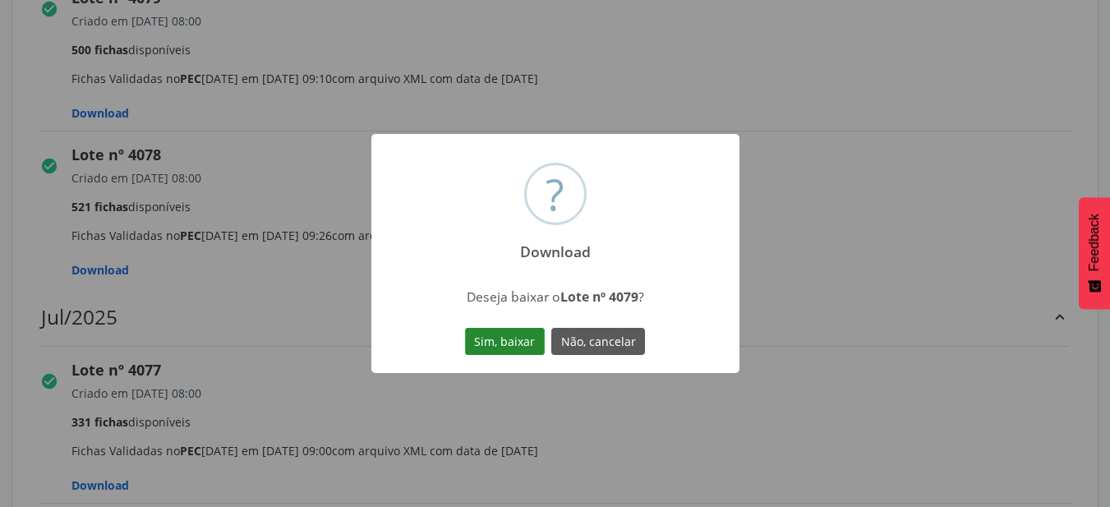
click at [524, 353] on button "Sim, baixar" at bounding box center [505, 342] width 80 height 28
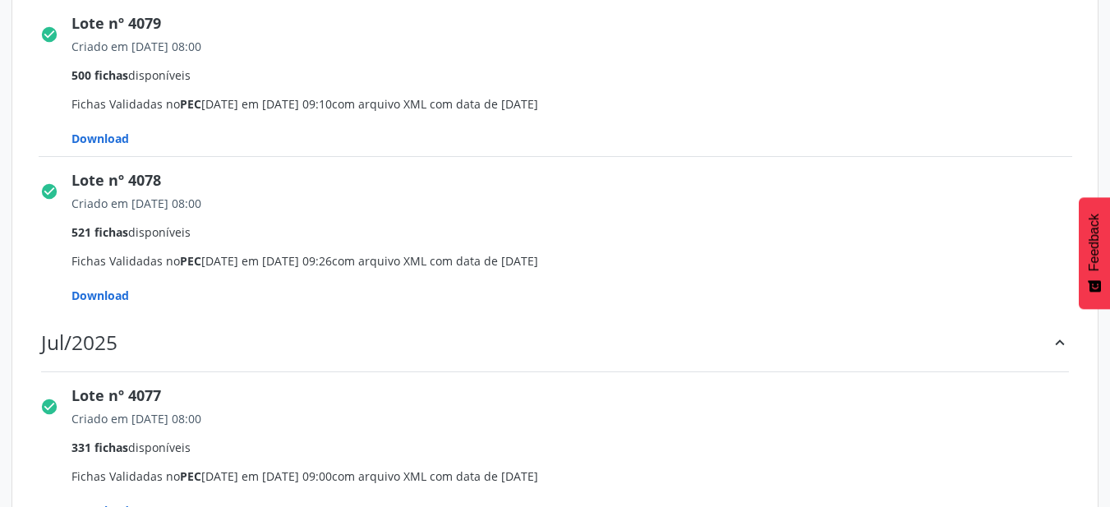
scroll to position [555, 0]
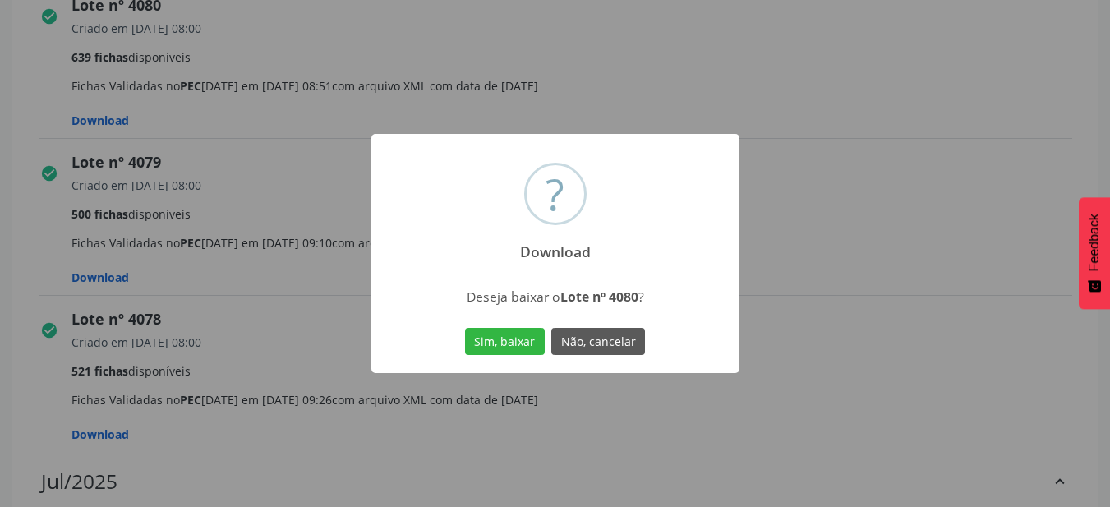
click at [504, 345] on button "Sim, baixar" at bounding box center [505, 342] width 80 height 28
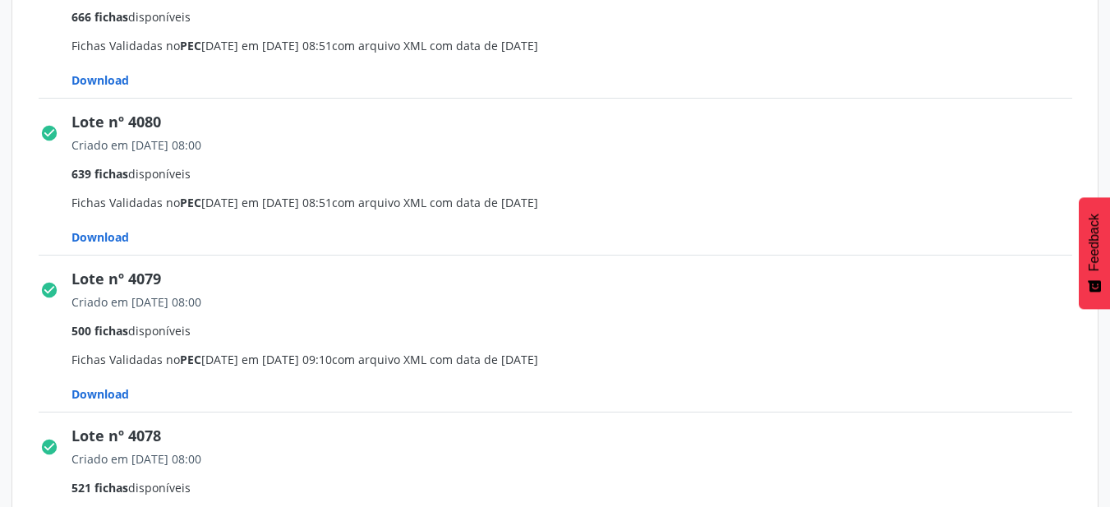
scroll to position [391, 0]
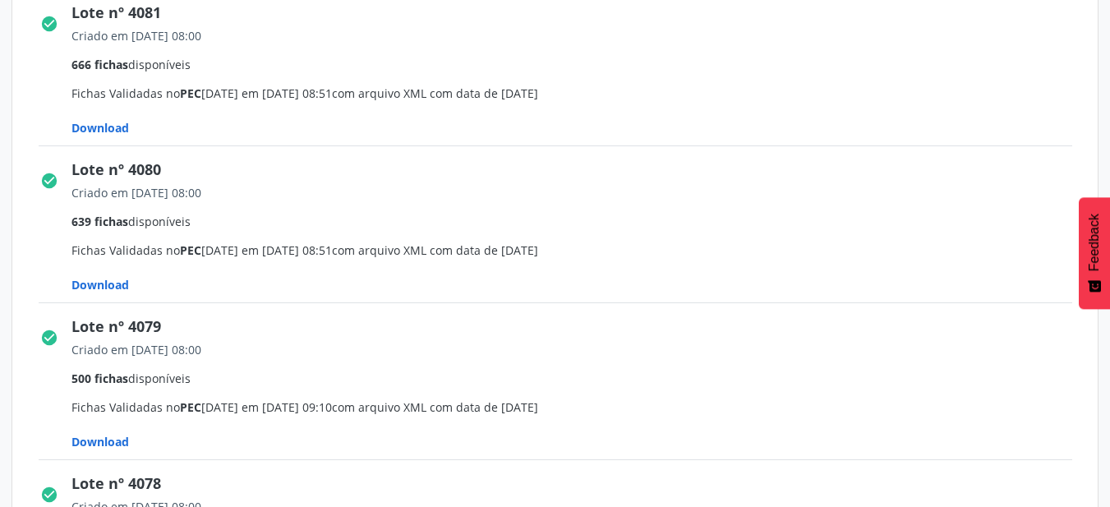
click at [113, 135] on span "Download" at bounding box center [99, 128] width 57 height 16
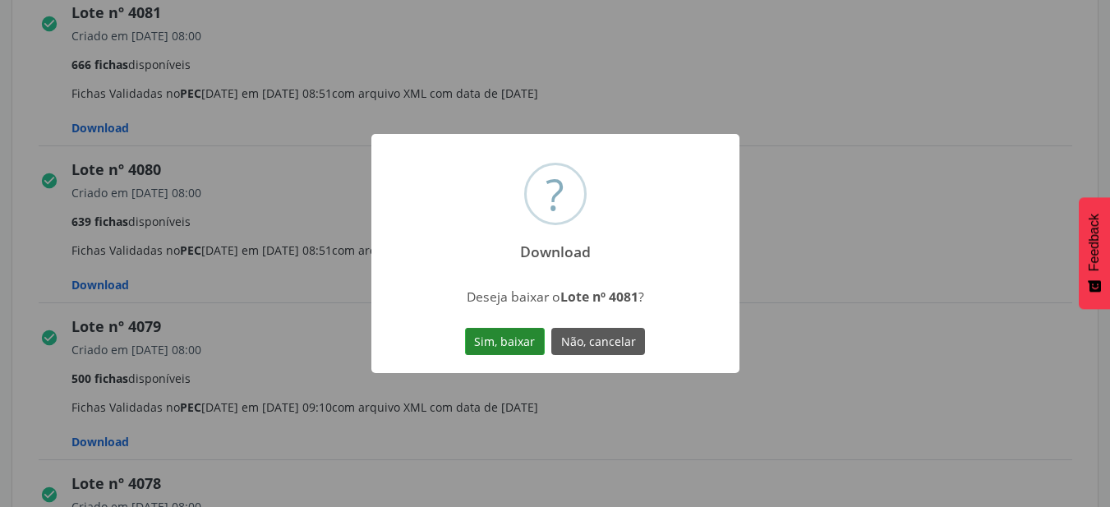
click at [518, 338] on button "Sim, baixar" at bounding box center [505, 342] width 80 height 28
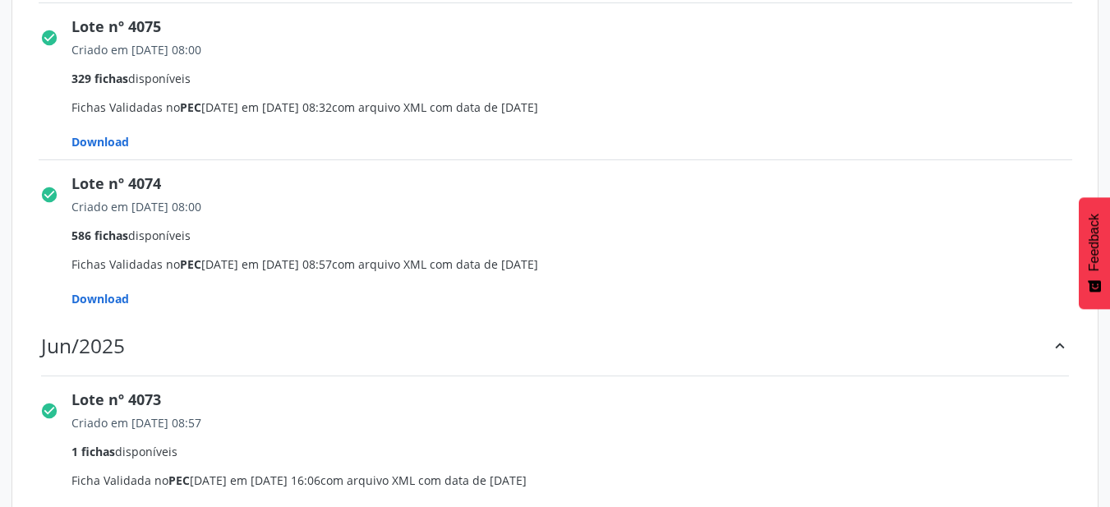
scroll to position [1212, 0]
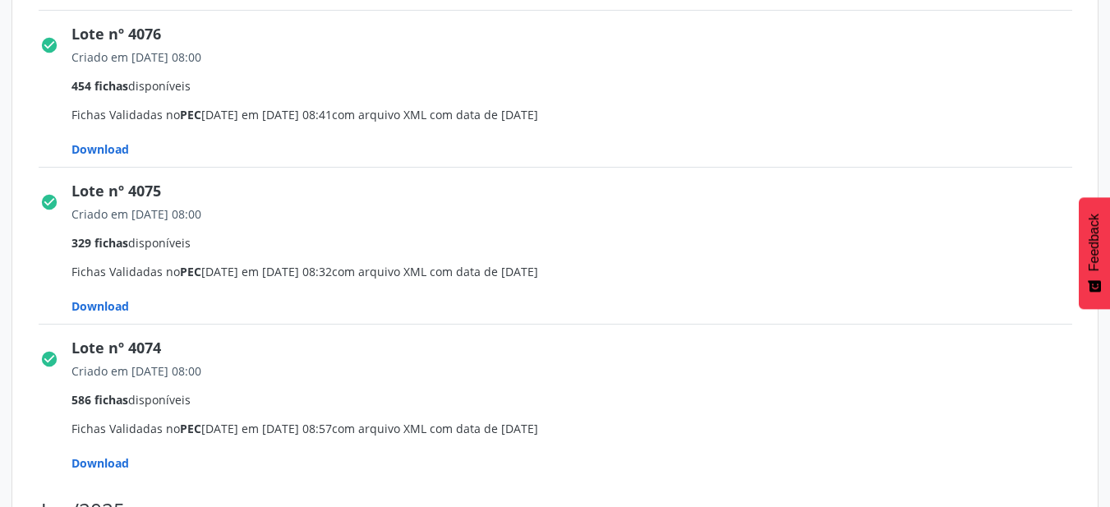
drag, startPoint x: 159, startPoint y: 119, endPoint x: 209, endPoint y: 134, distance: 52.2
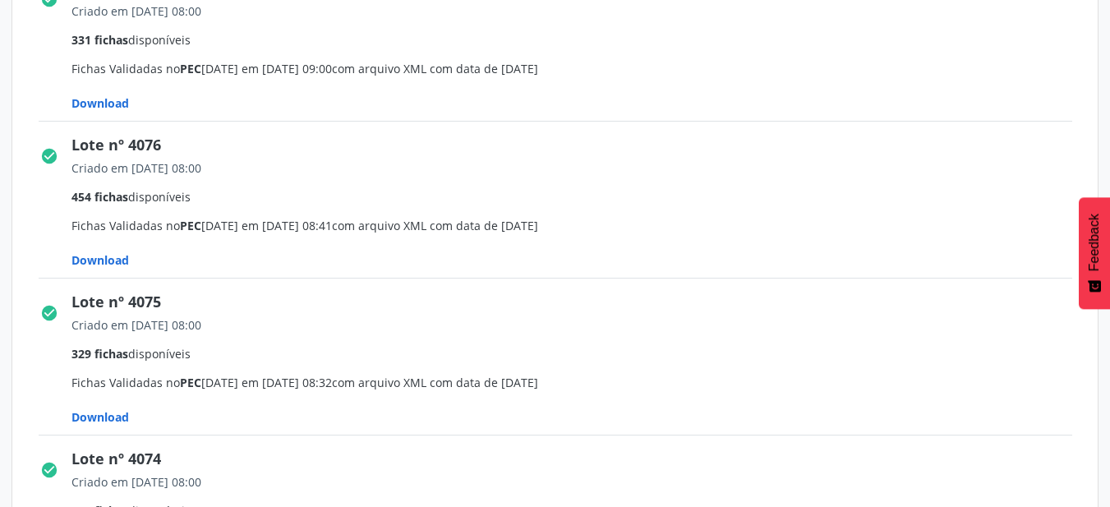
scroll to position [966, 0]
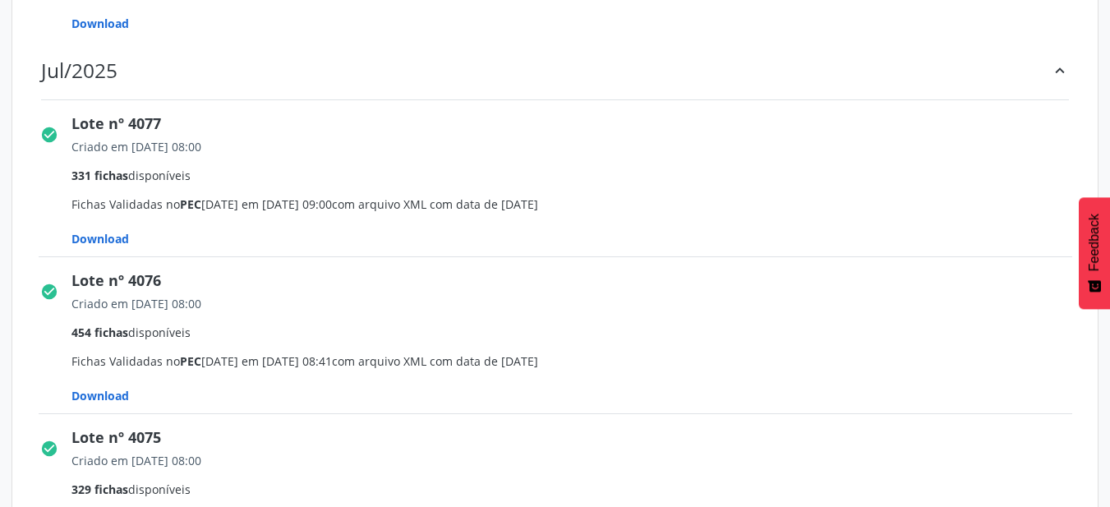
drag, startPoint x: 148, startPoint y: 200, endPoint x: 175, endPoint y: 204, distance: 27.3
click at [175, 205] on span "Criado em 27/07/2025 08:00 331 fichas disponíveis Fichas Validadas no PEC 5.3.3…" at bounding box center [577, 192] width 1012 height 109
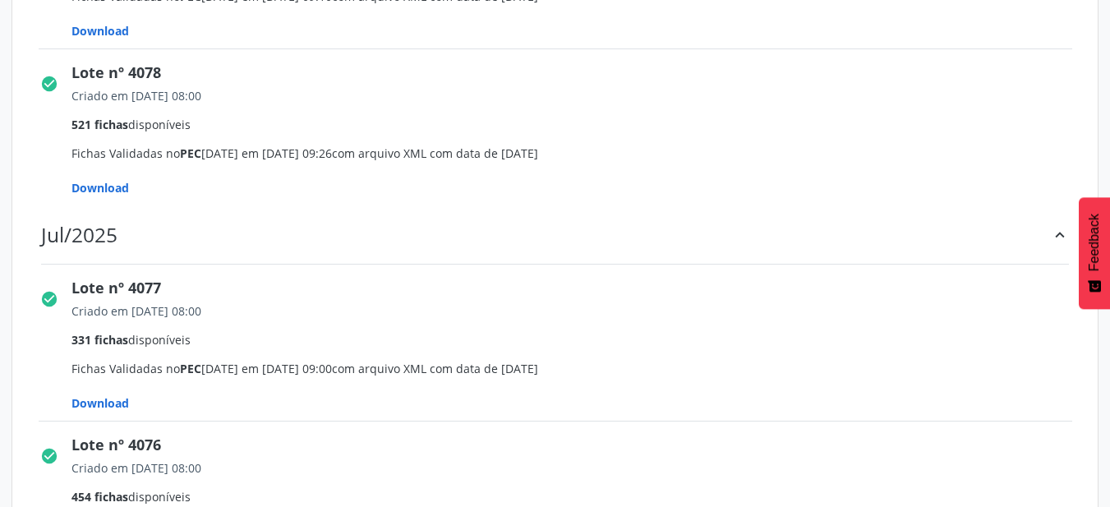
drag, startPoint x: 146, startPoint y: 158, endPoint x: 200, endPoint y: 161, distance: 54.3
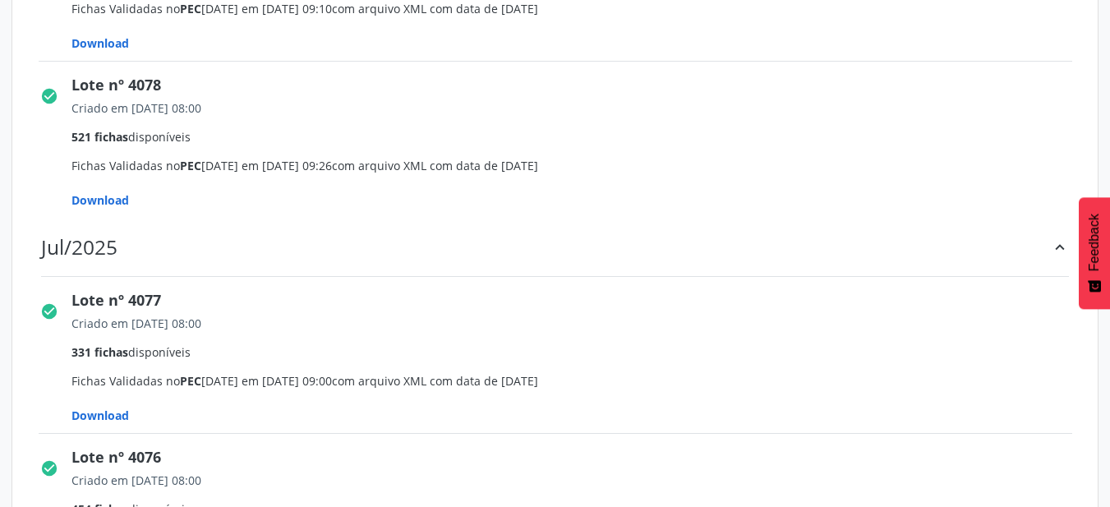
scroll to position [555, 0]
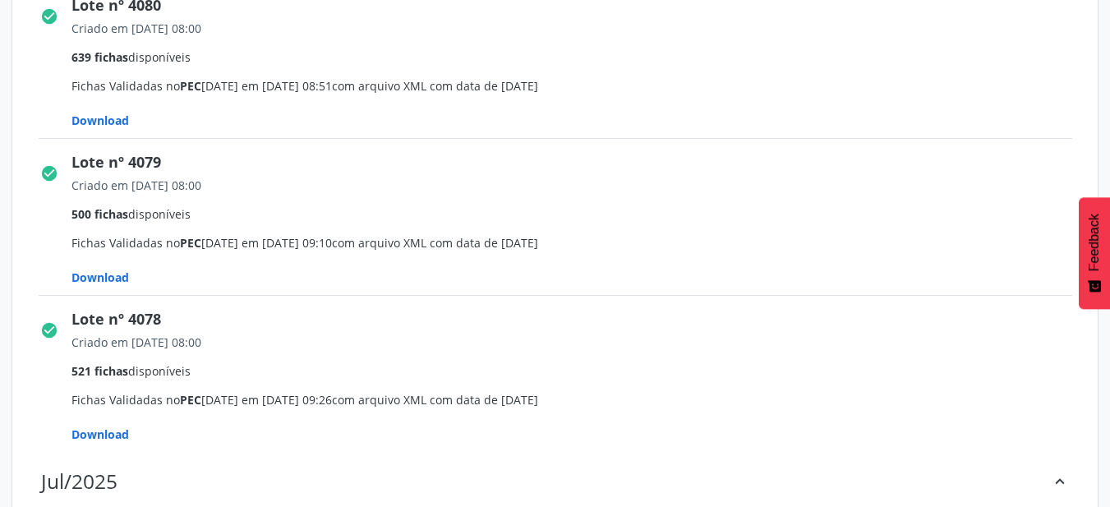
drag, startPoint x: 192, startPoint y: 86, endPoint x: 211, endPoint y: 123, distance: 41.5
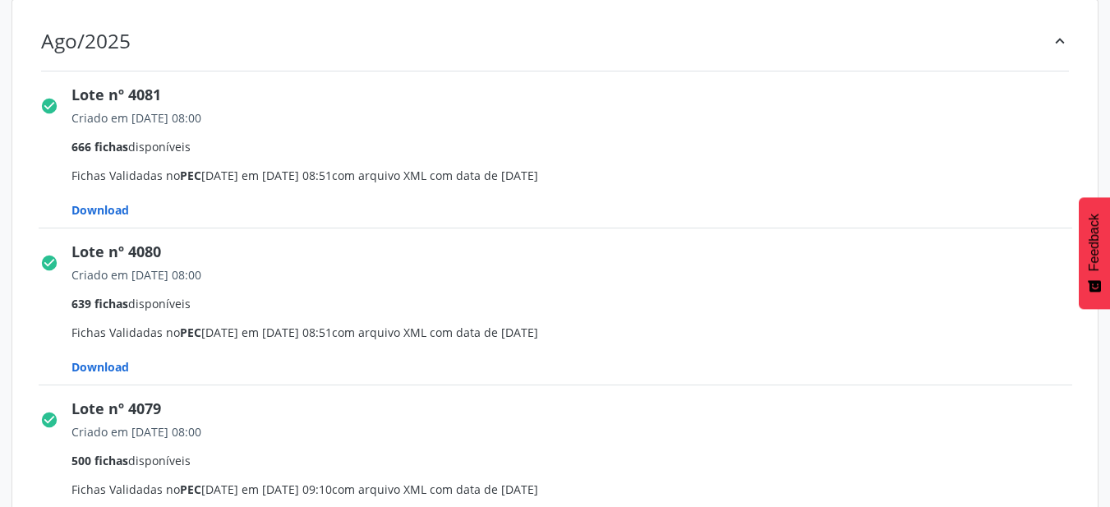
drag, startPoint x: 168, startPoint y: 175, endPoint x: 208, endPoint y: 182, distance: 40.9
click at [208, 182] on span "Criado em 24/08/2025 08:00 666 fichas disponíveis Fichas Validadas no PEC 5.3.3…" at bounding box center [577, 163] width 1012 height 109
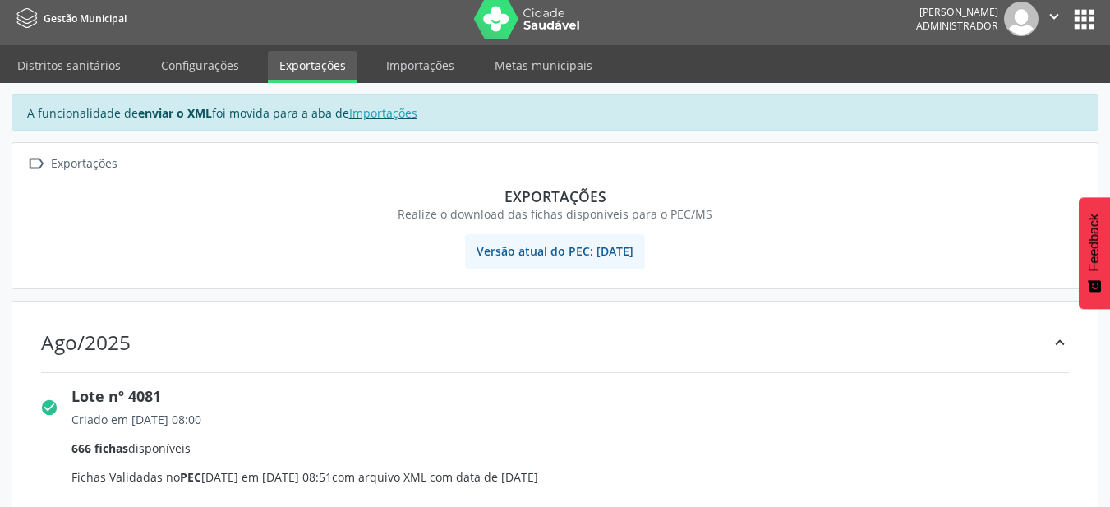
scroll to position [0, 0]
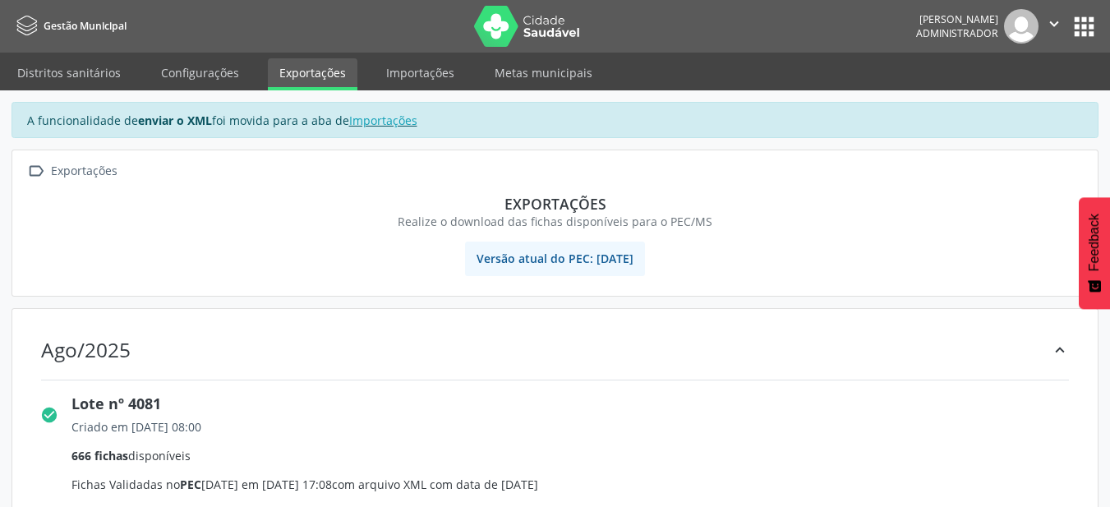
click at [1050, 36] on button "" at bounding box center [1053, 26] width 31 height 34
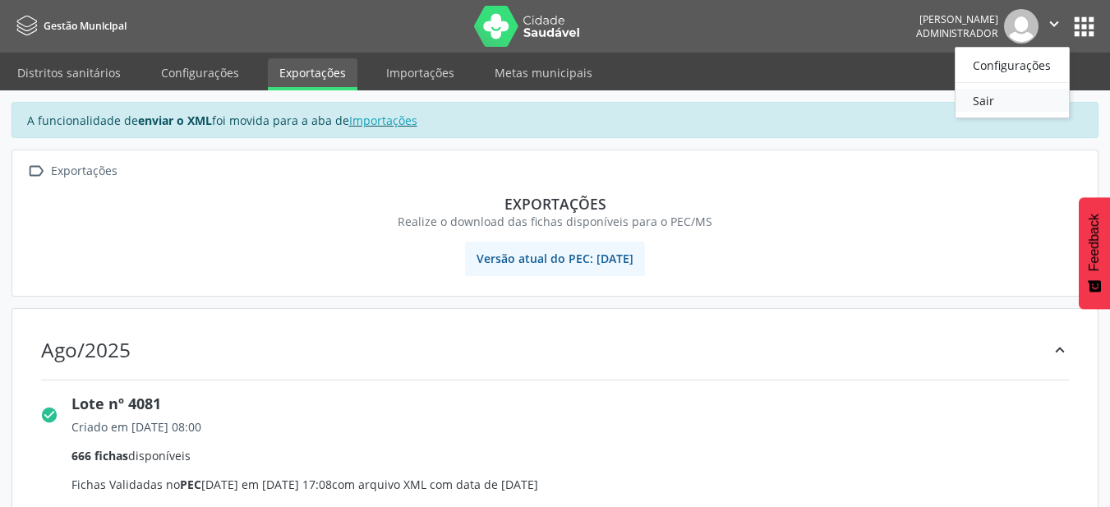
click at [1011, 92] on link "Sair" at bounding box center [1011, 100] width 113 height 23
